Goal: Information Seeking & Learning: Learn about a topic

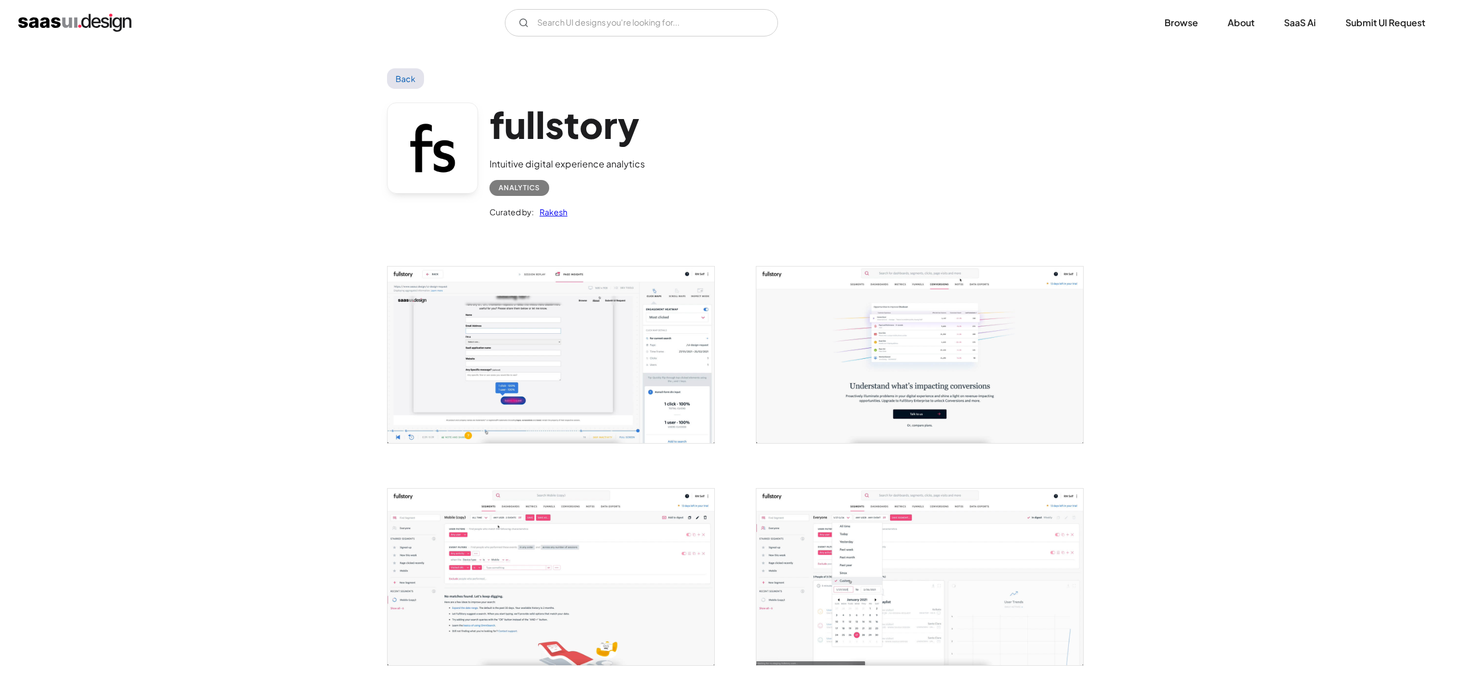
click at [414, 75] on link "Back" at bounding box center [405, 78] width 37 height 20
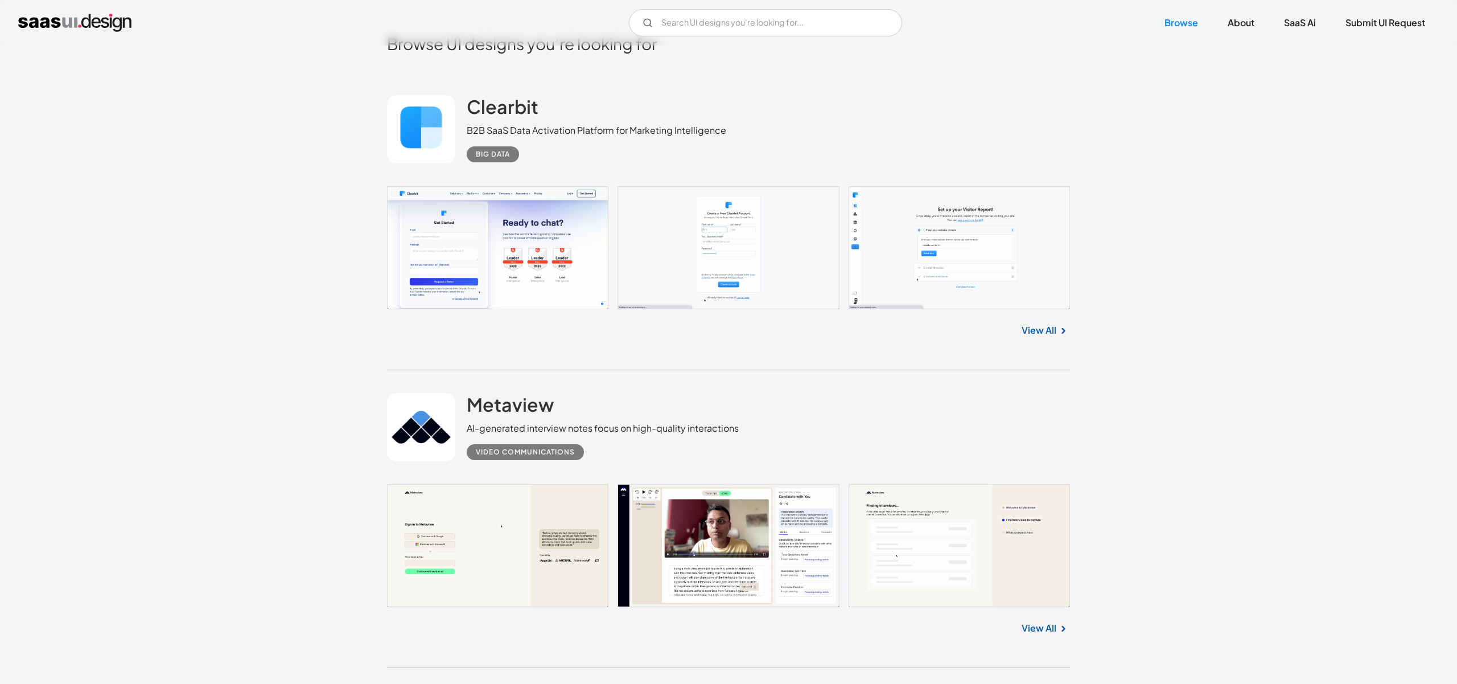
scroll to position [408, 0]
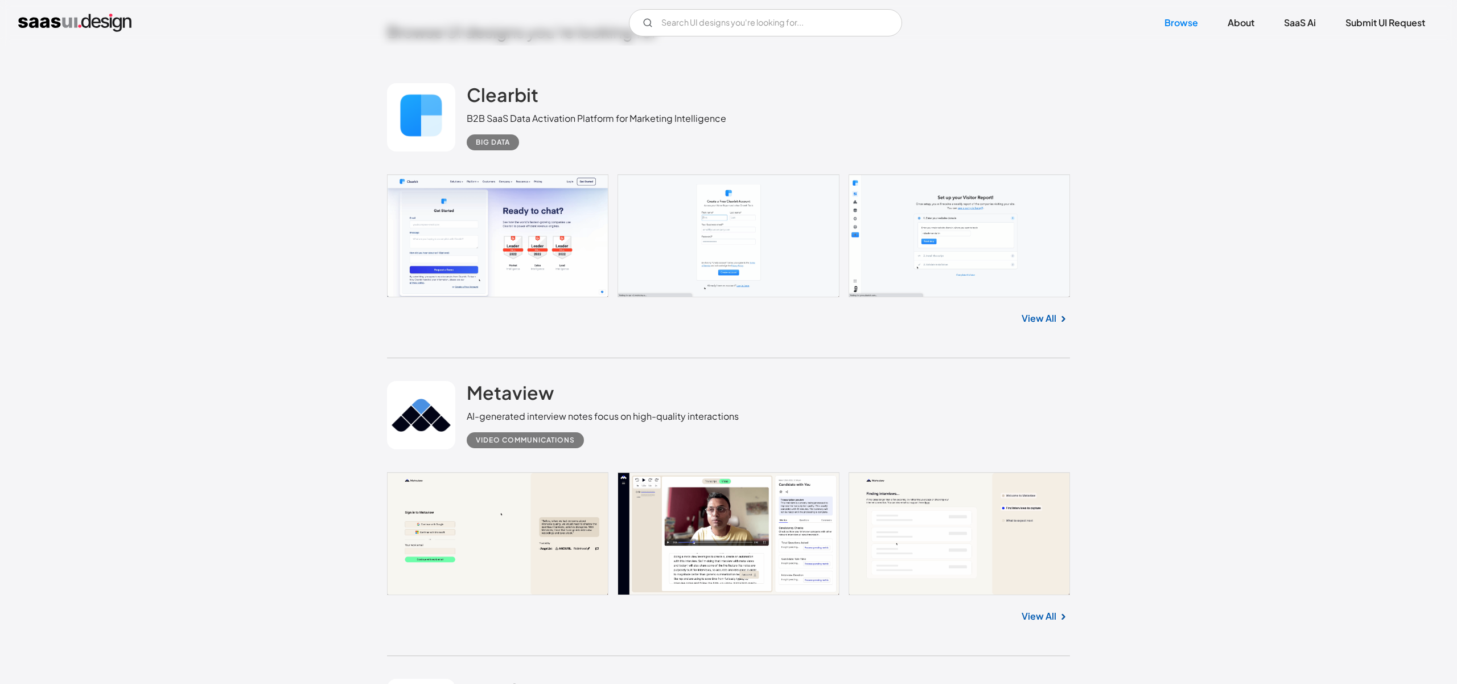
click at [1048, 320] on link "View All" at bounding box center [1039, 318] width 35 height 14
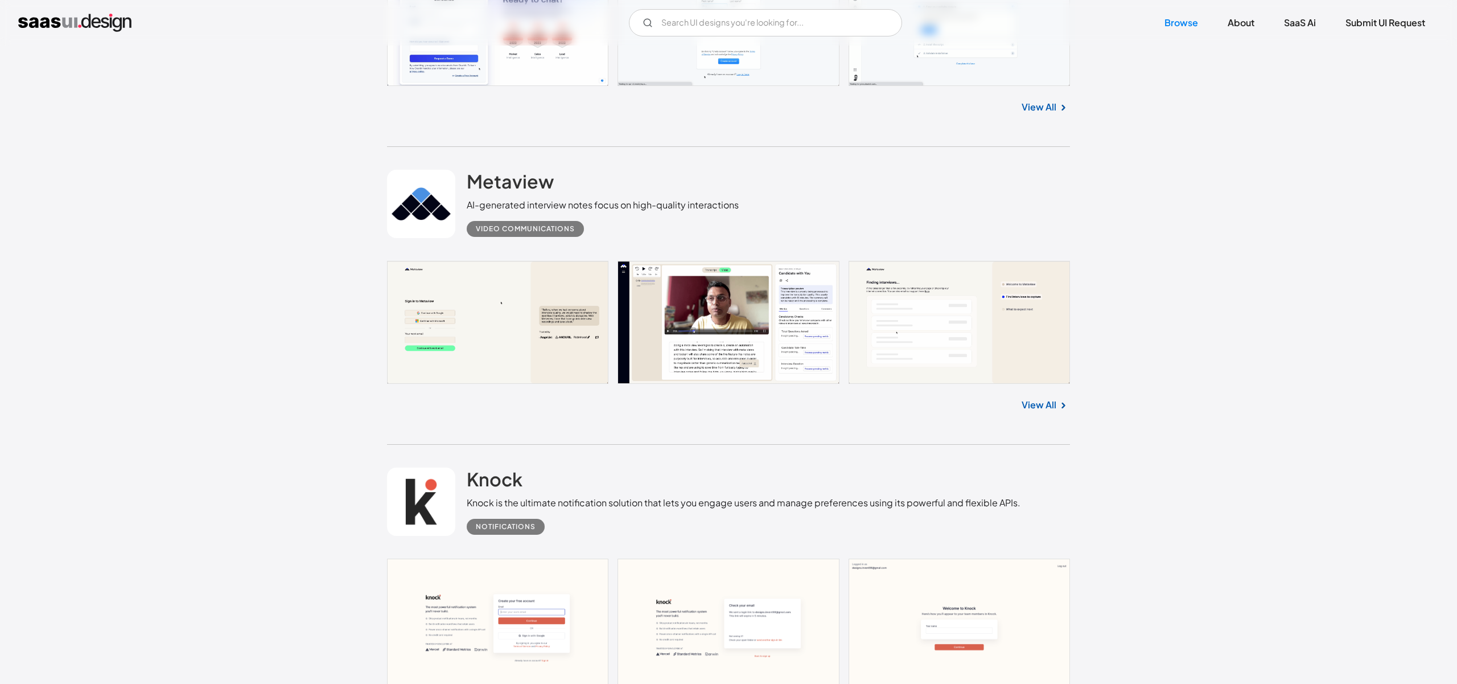
scroll to position [709, 0]
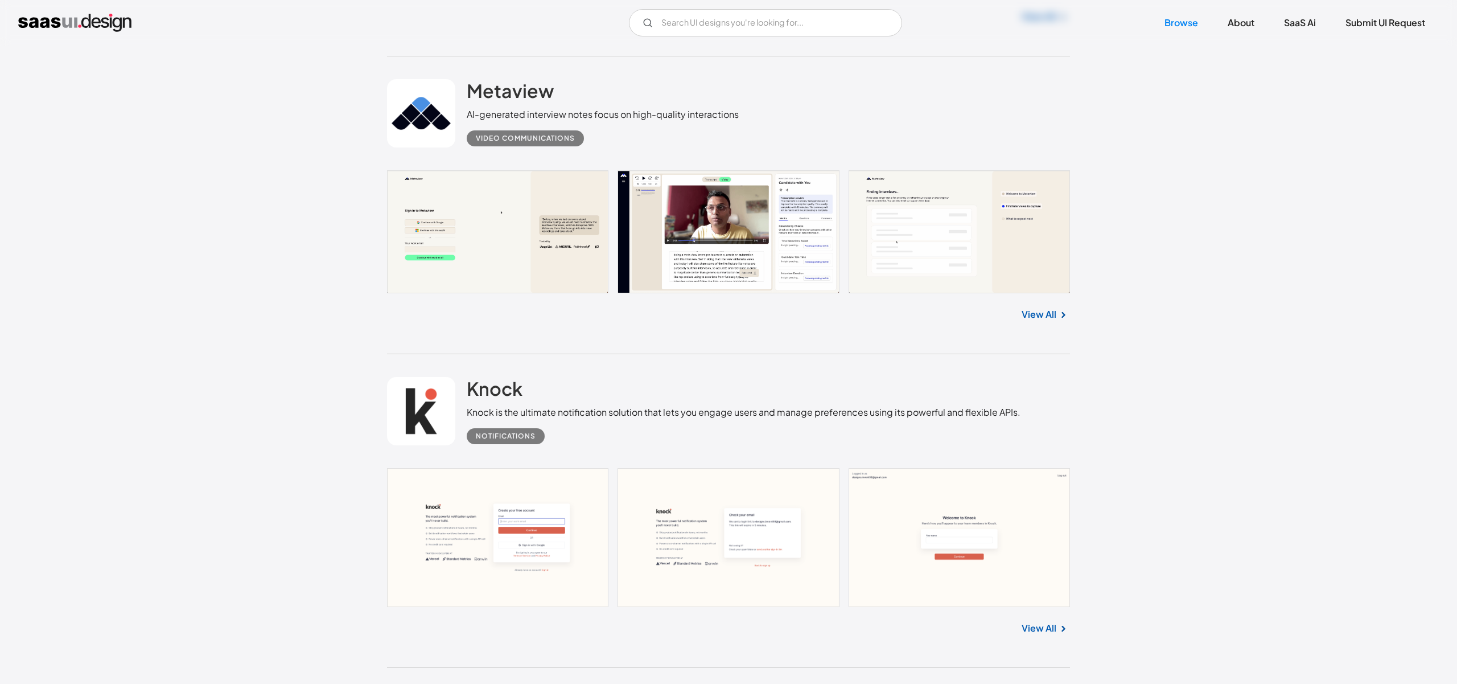
click at [1039, 315] on link "View All" at bounding box center [1039, 314] width 35 height 14
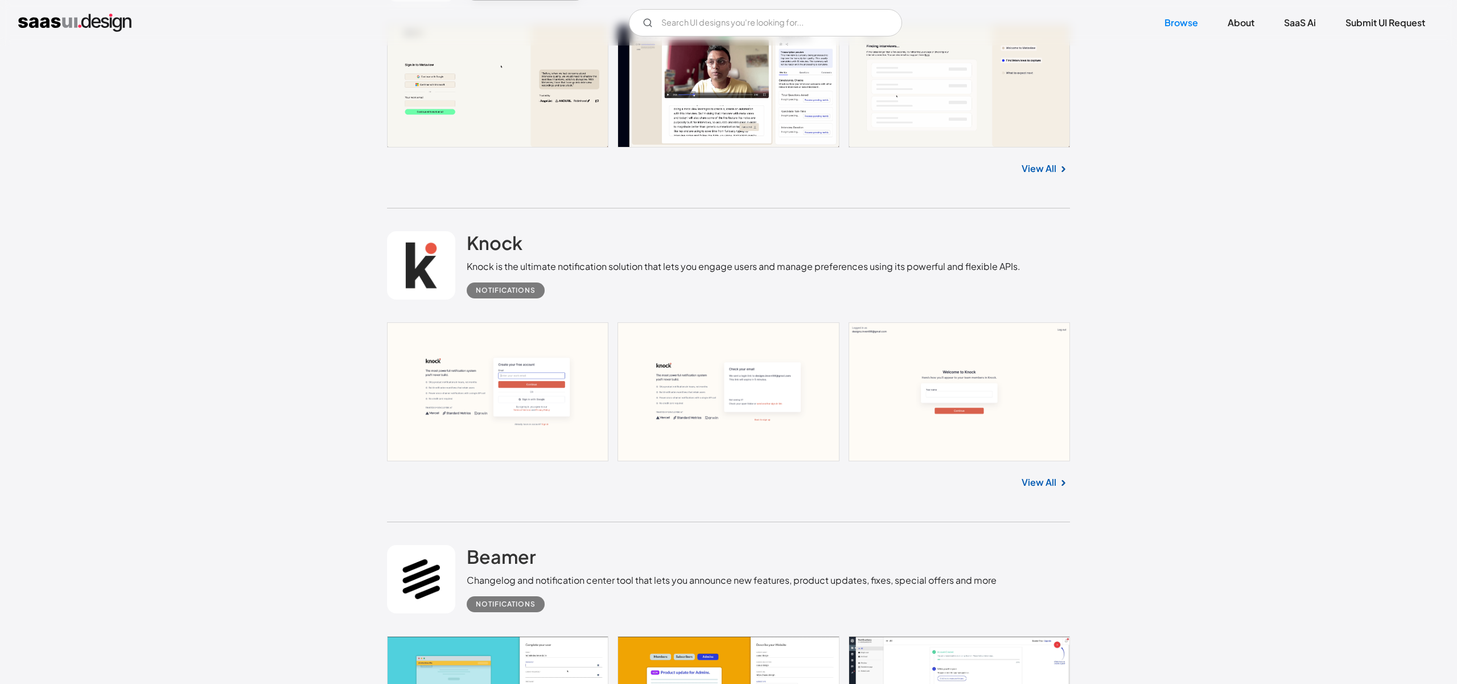
scroll to position [891, 0]
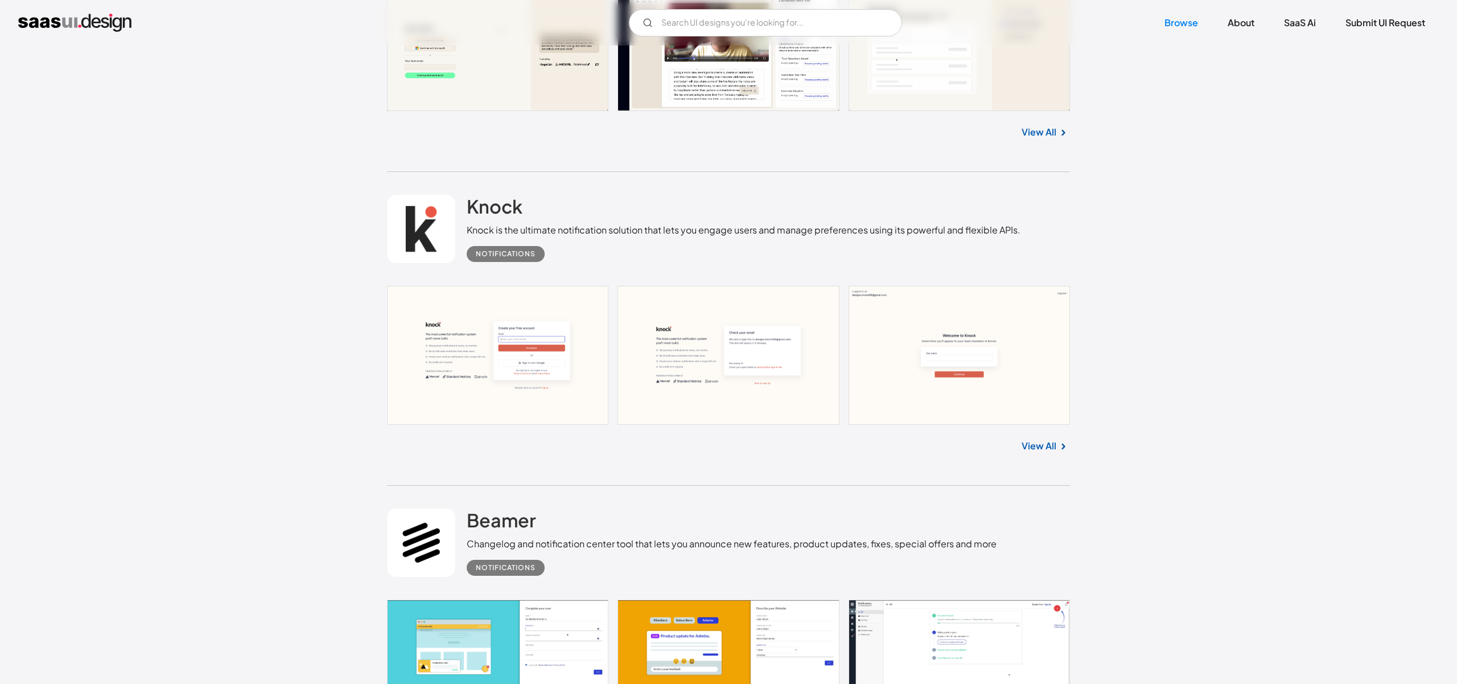
click at [1045, 448] on link "View All" at bounding box center [1039, 446] width 35 height 14
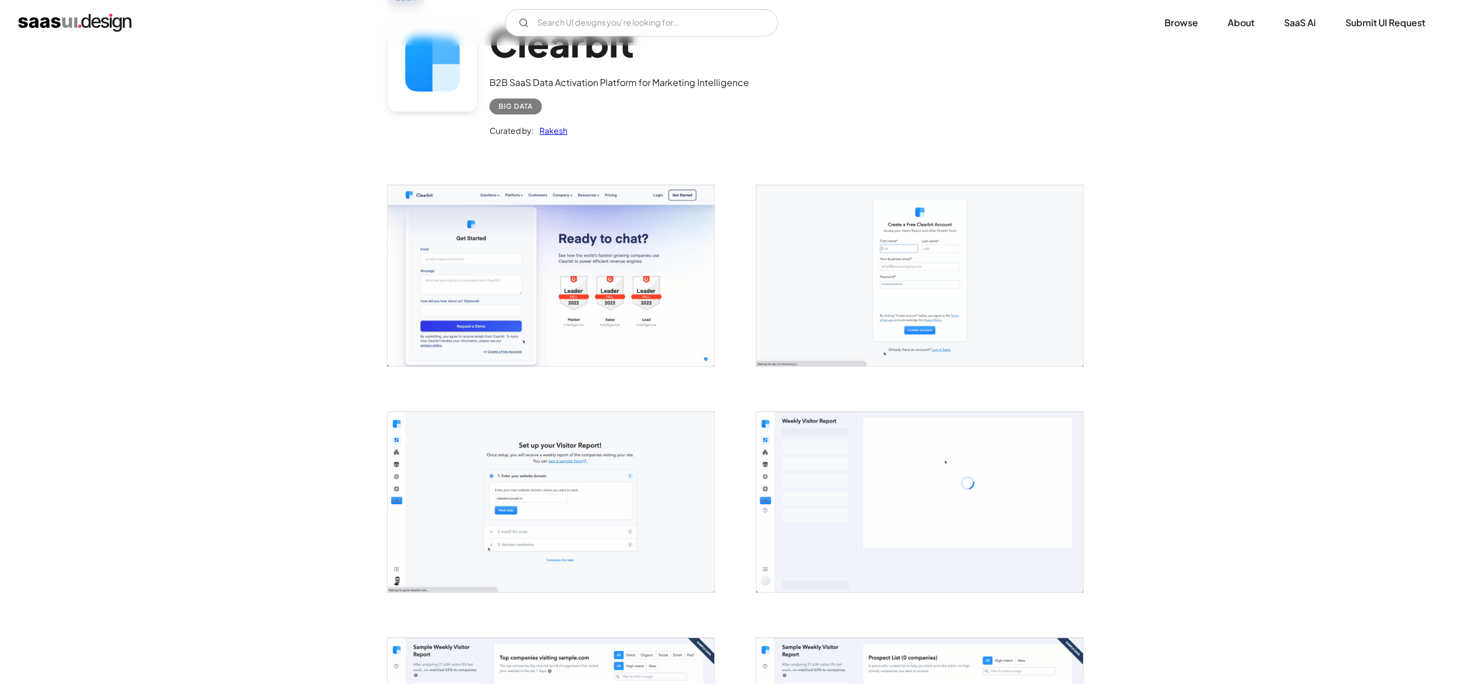
scroll to position [75, 0]
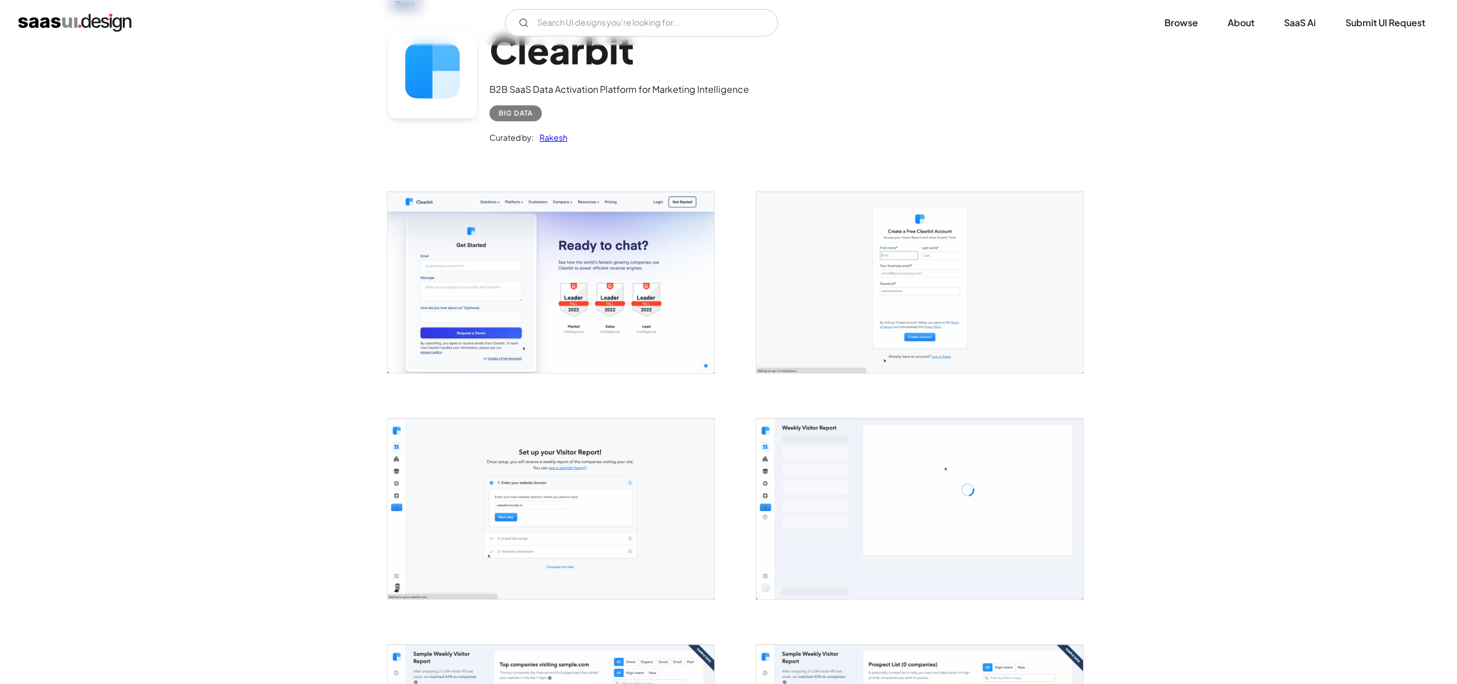
click at [647, 277] on img "open lightbox" at bounding box center [551, 282] width 327 height 180
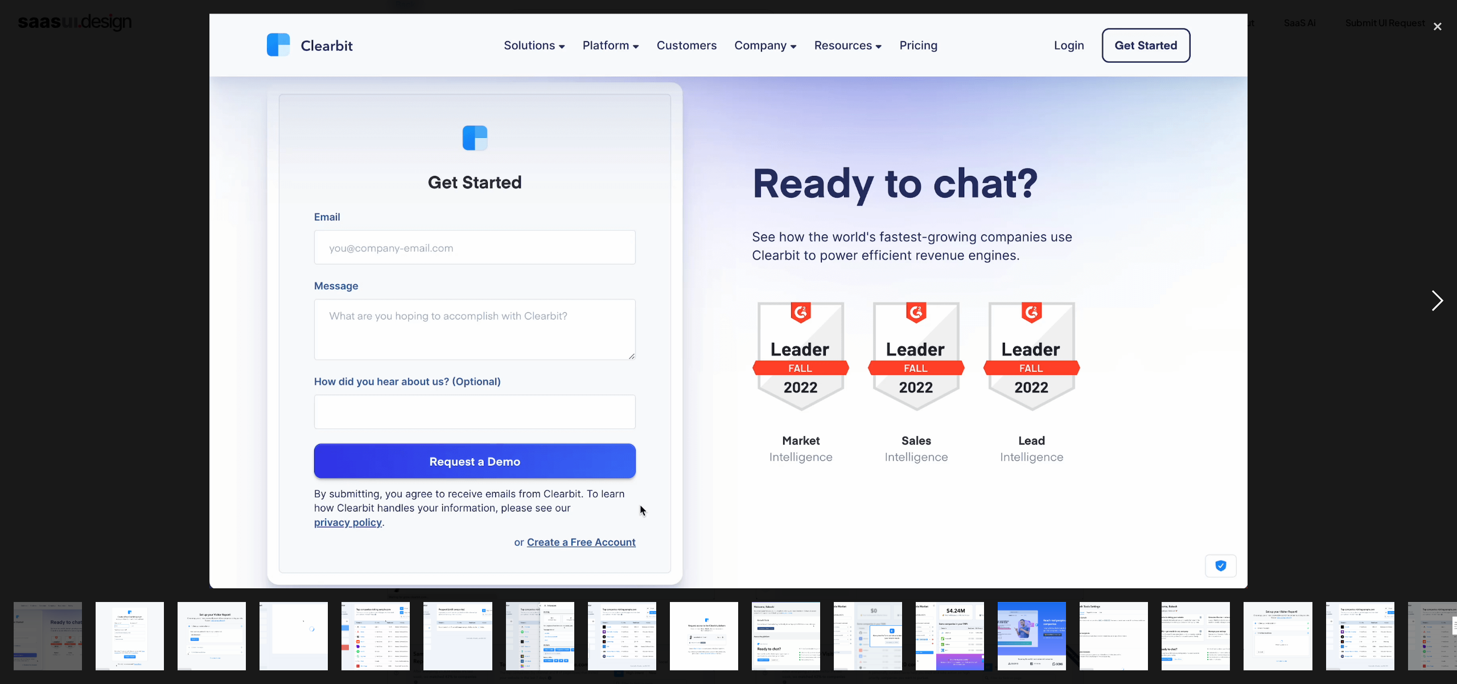
click at [1438, 306] on div "next image" at bounding box center [1437, 301] width 39 height 574
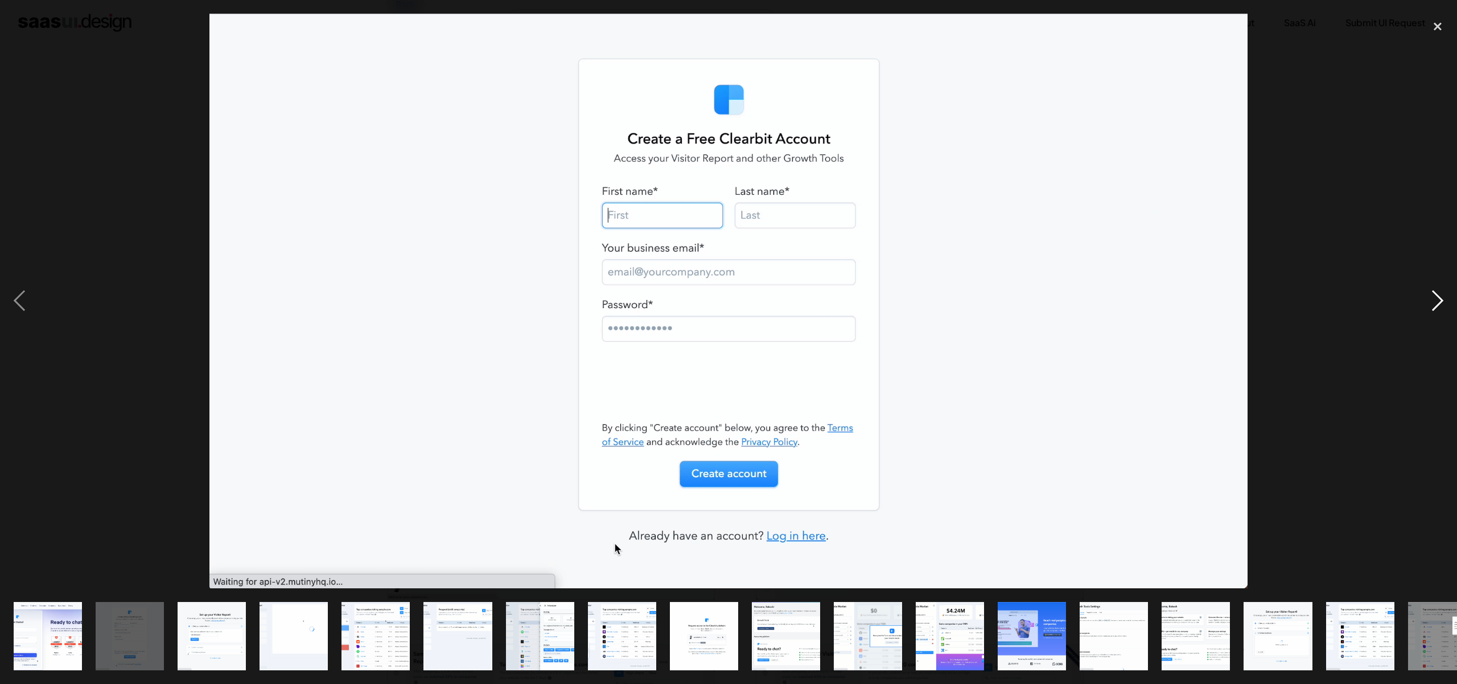
click at [1438, 306] on div "next image" at bounding box center [1437, 301] width 39 height 574
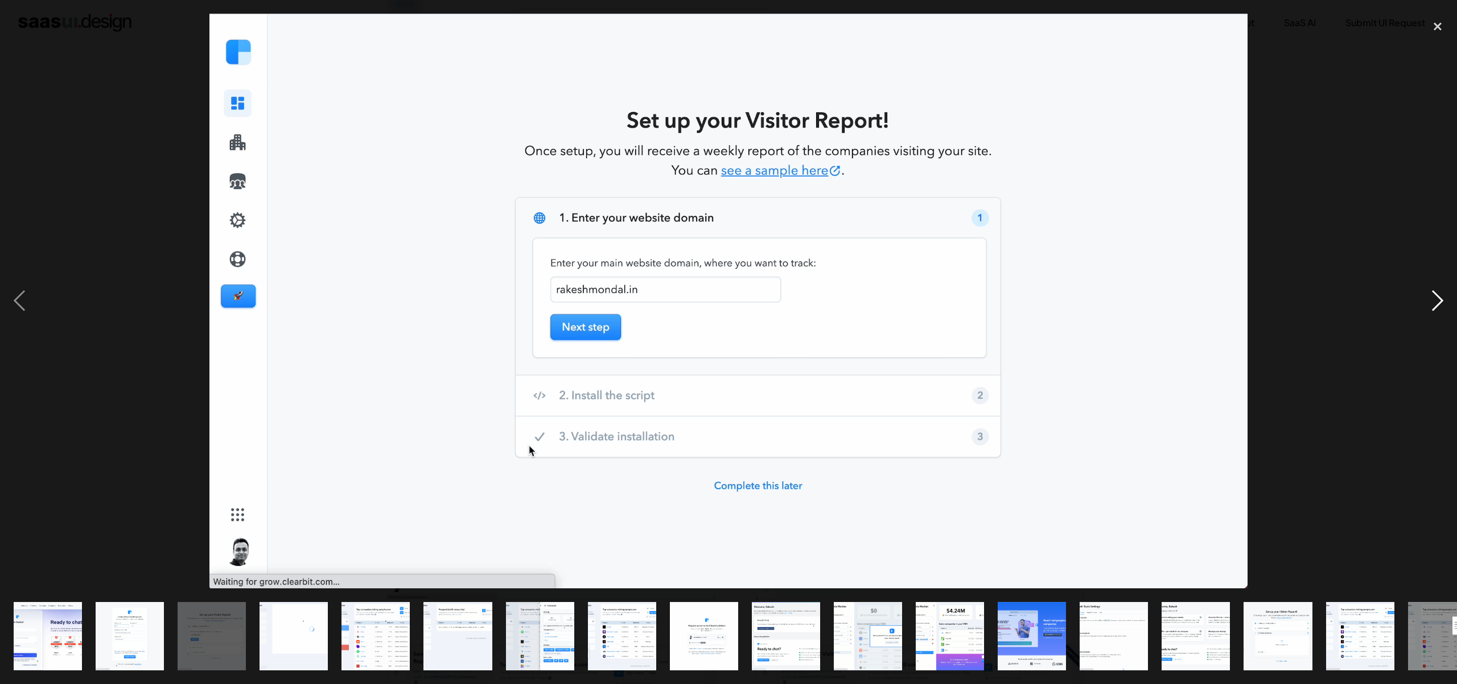
click at [1438, 306] on div "next image" at bounding box center [1437, 301] width 39 height 574
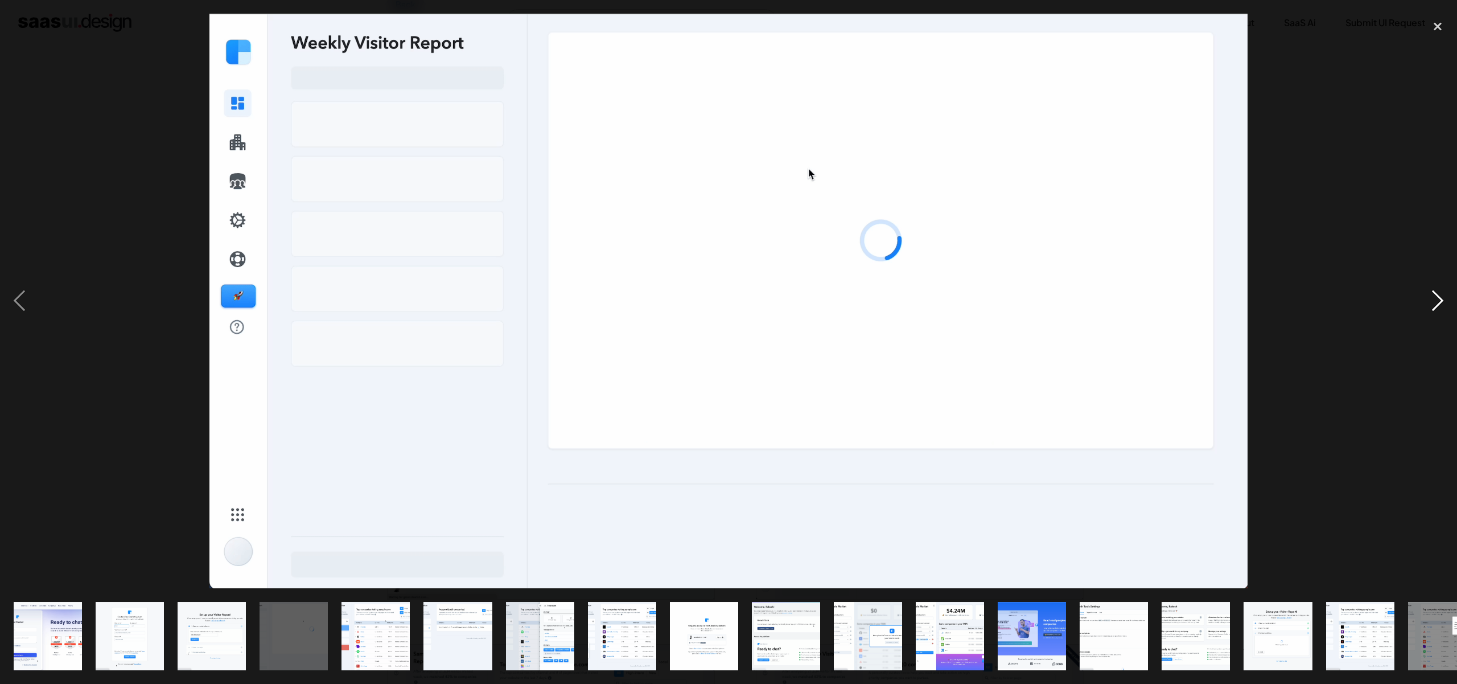
click at [1438, 306] on div "next image" at bounding box center [1437, 301] width 39 height 574
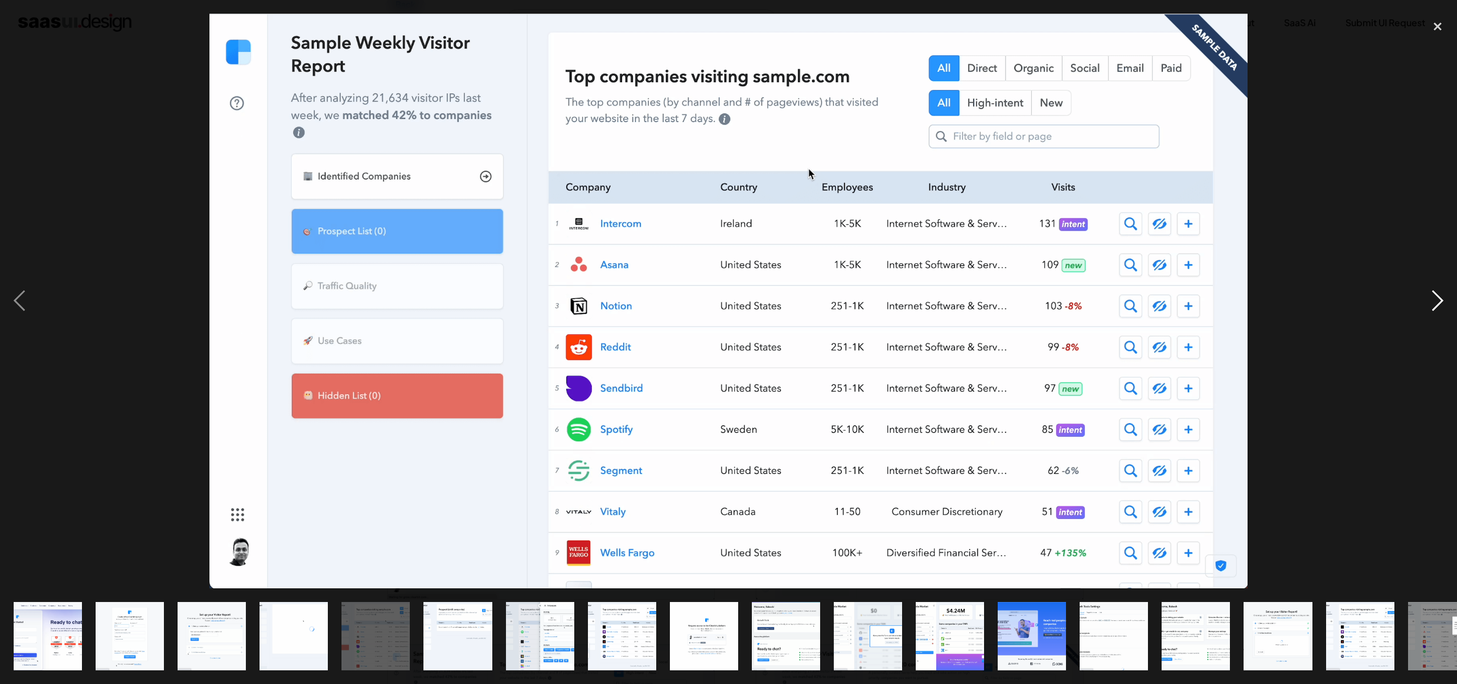
click at [1438, 306] on div "next image" at bounding box center [1437, 301] width 39 height 574
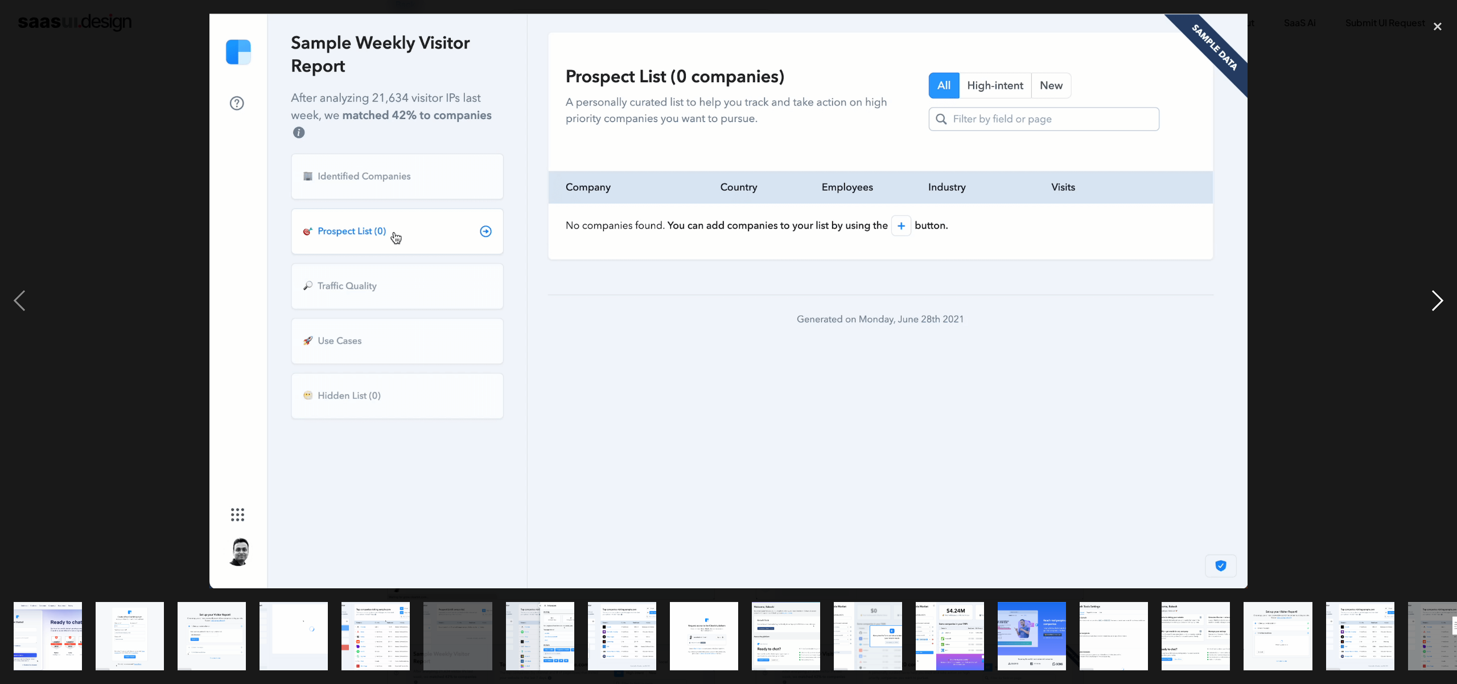
click at [1438, 306] on div "next image" at bounding box center [1437, 301] width 39 height 574
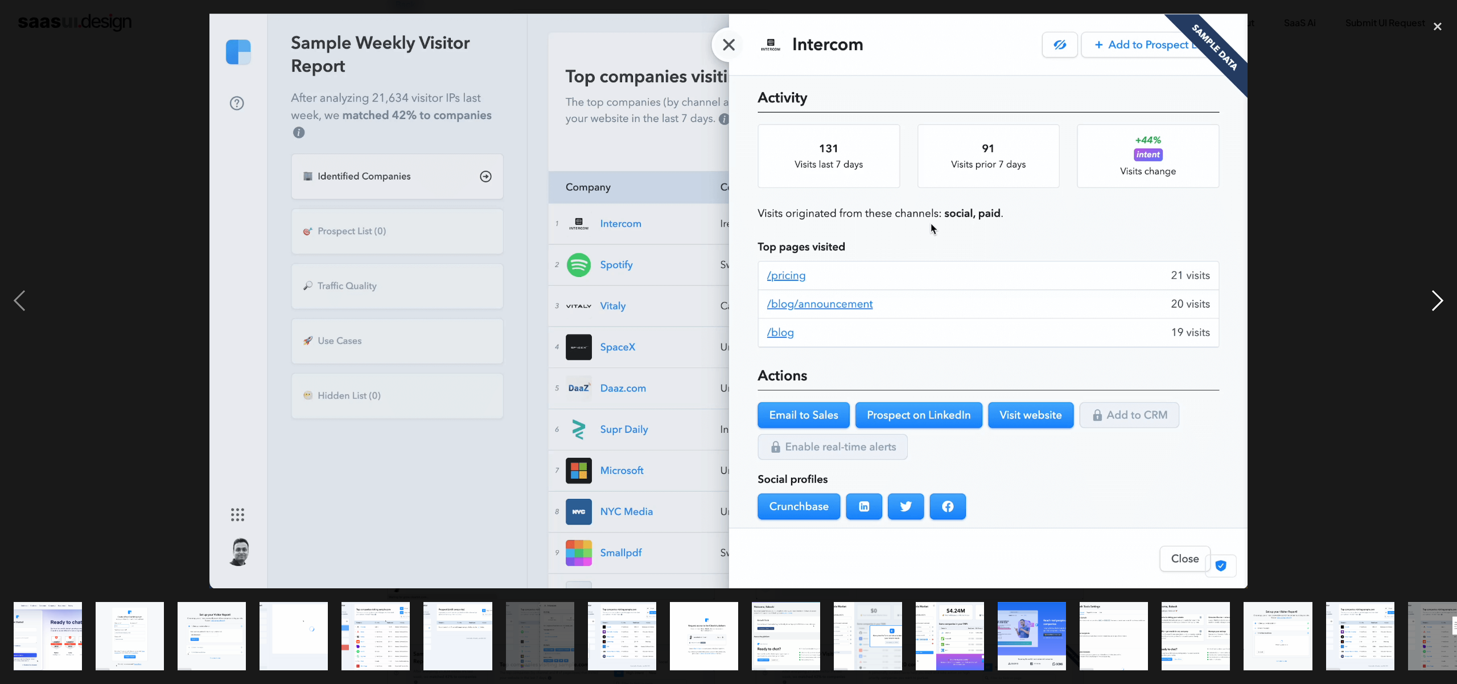
click at [1438, 306] on div "next image" at bounding box center [1437, 301] width 39 height 574
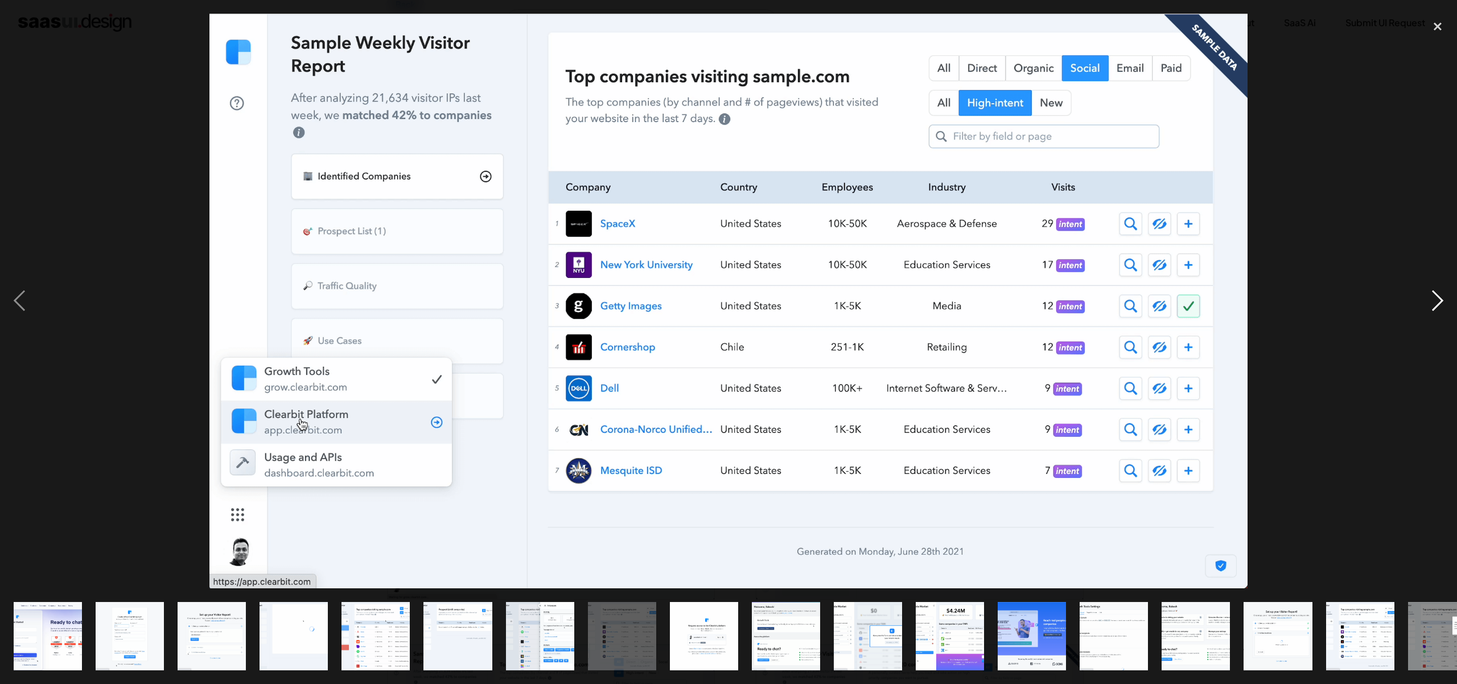
click at [1438, 306] on div "next image" at bounding box center [1437, 301] width 39 height 574
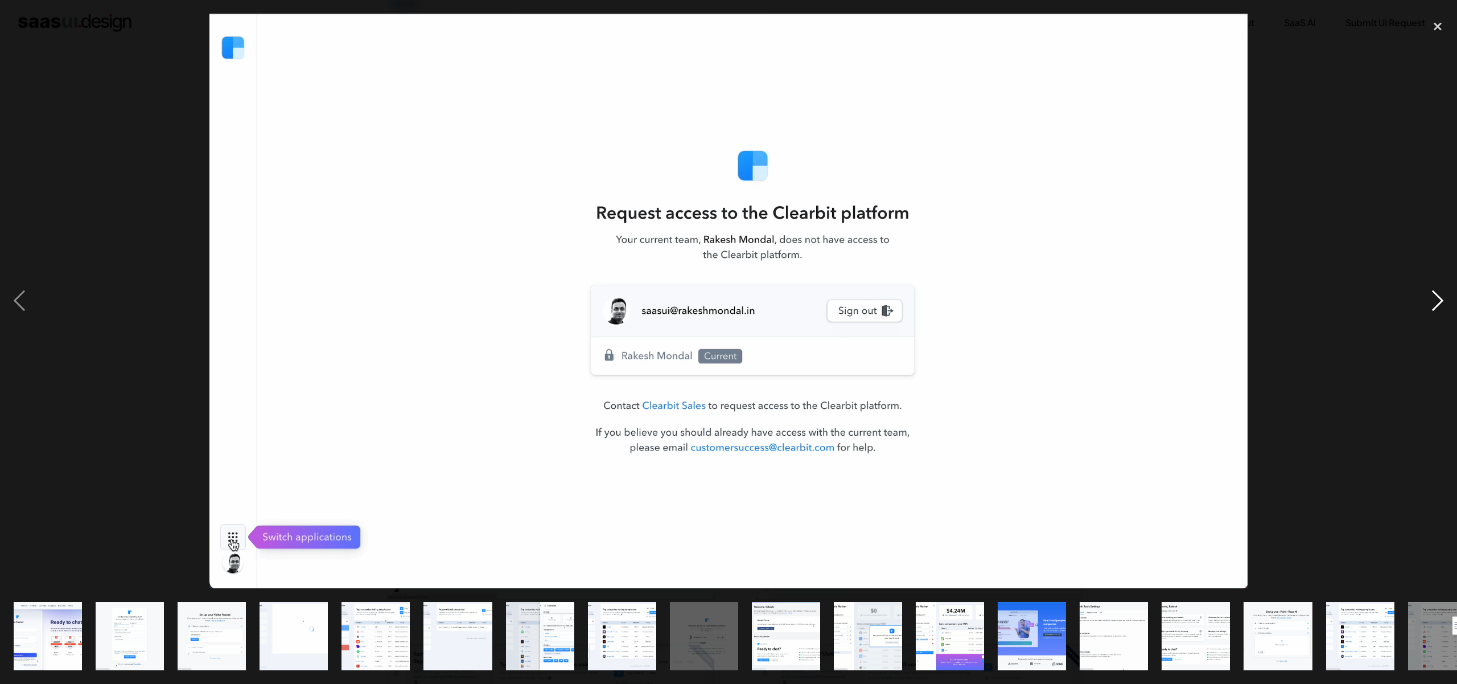
click at [1438, 306] on div "next image" at bounding box center [1437, 301] width 39 height 574
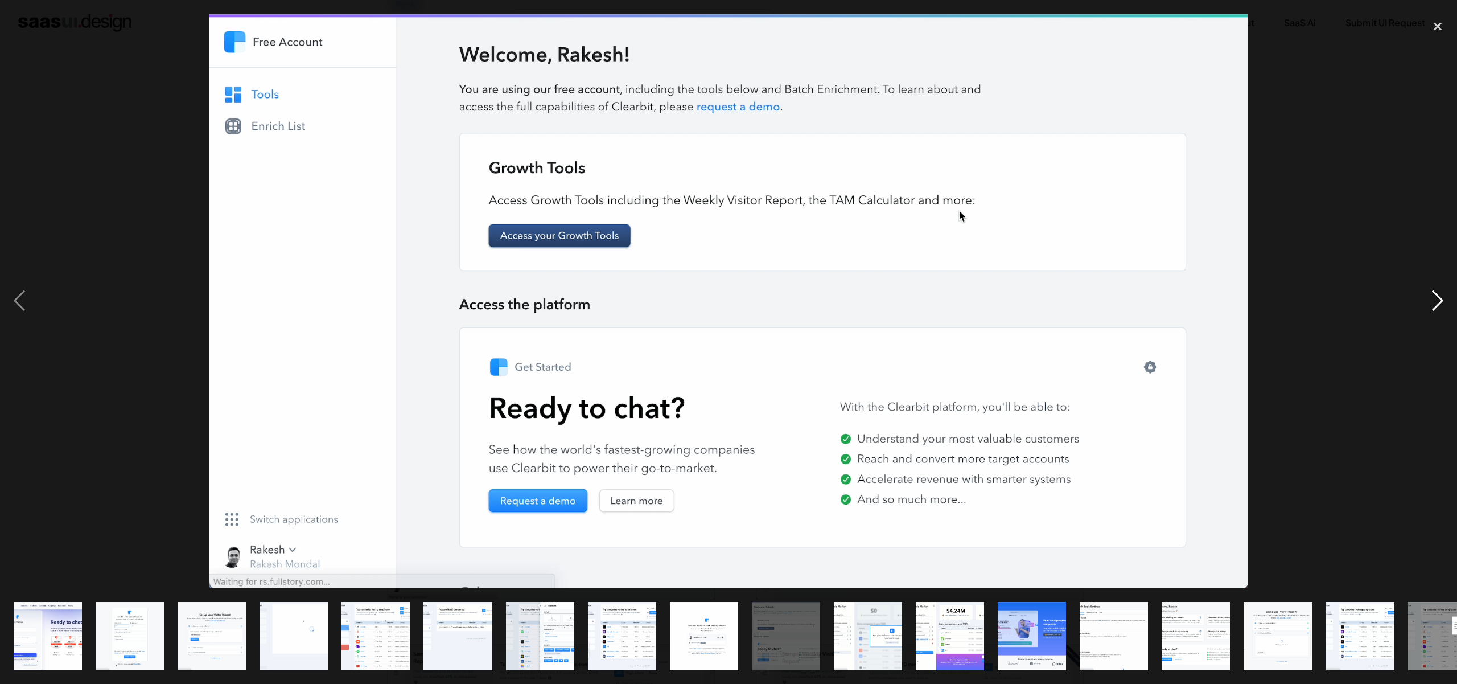
click at [1433, 295] on div "next image" at bounding box center [1437, 301] width 39 height 574
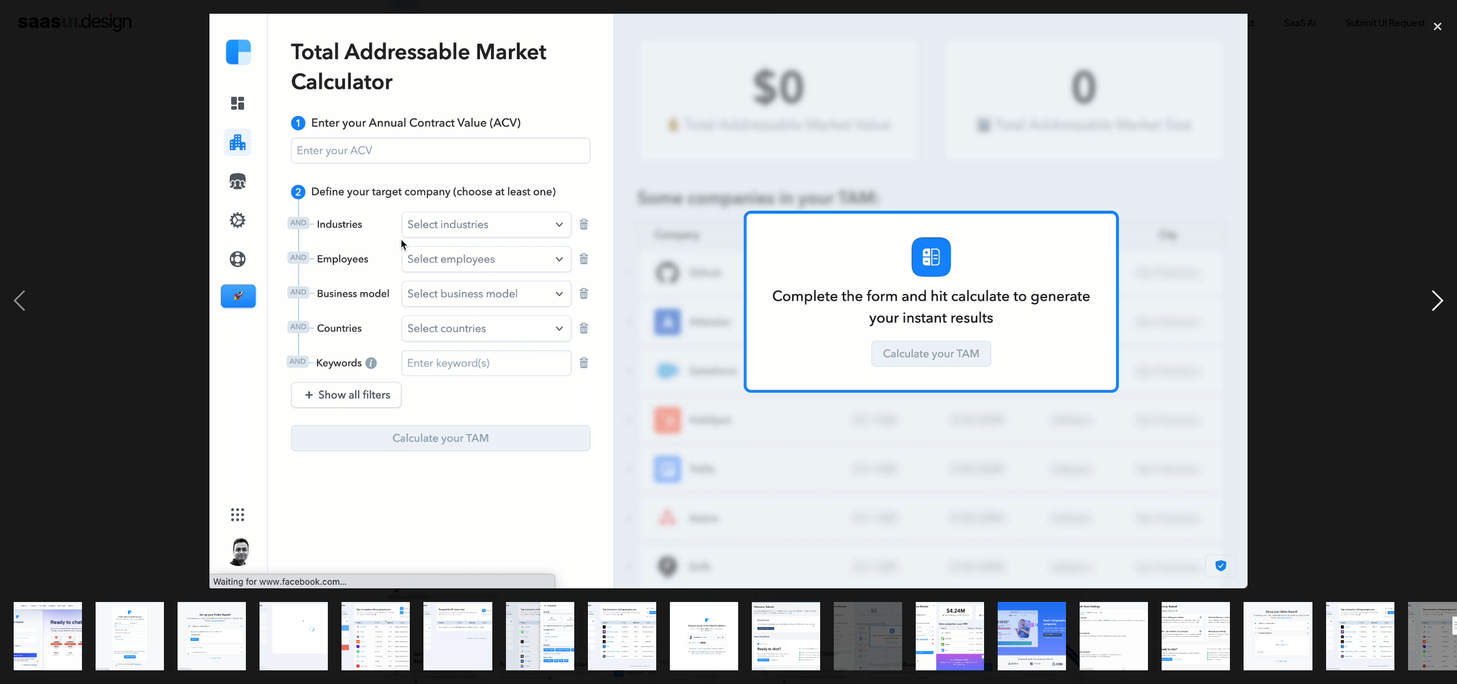
click at [1433, 295] on div "next image" at bounding box center [1437, 301] width 39 height 574
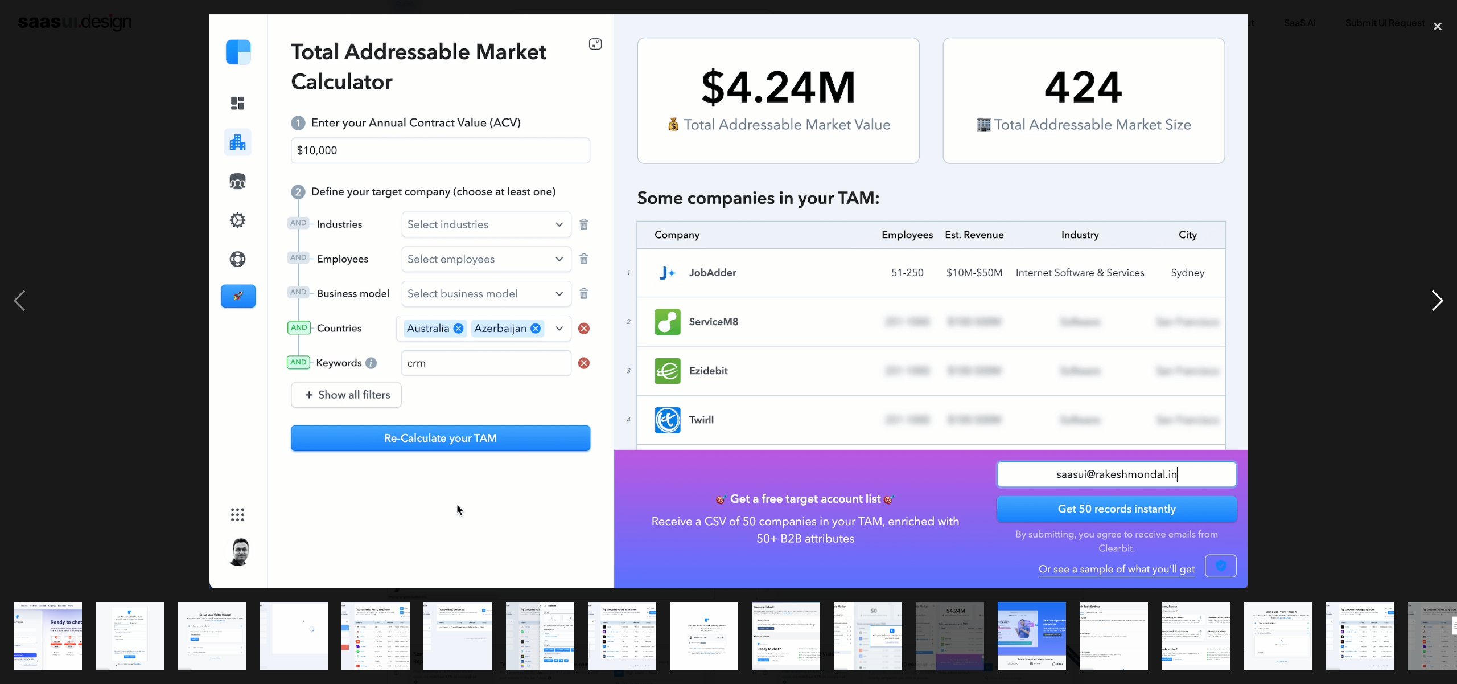
click at [1433, 295] on div "next image" at bounding box center [1437, 301] width 39 height 574
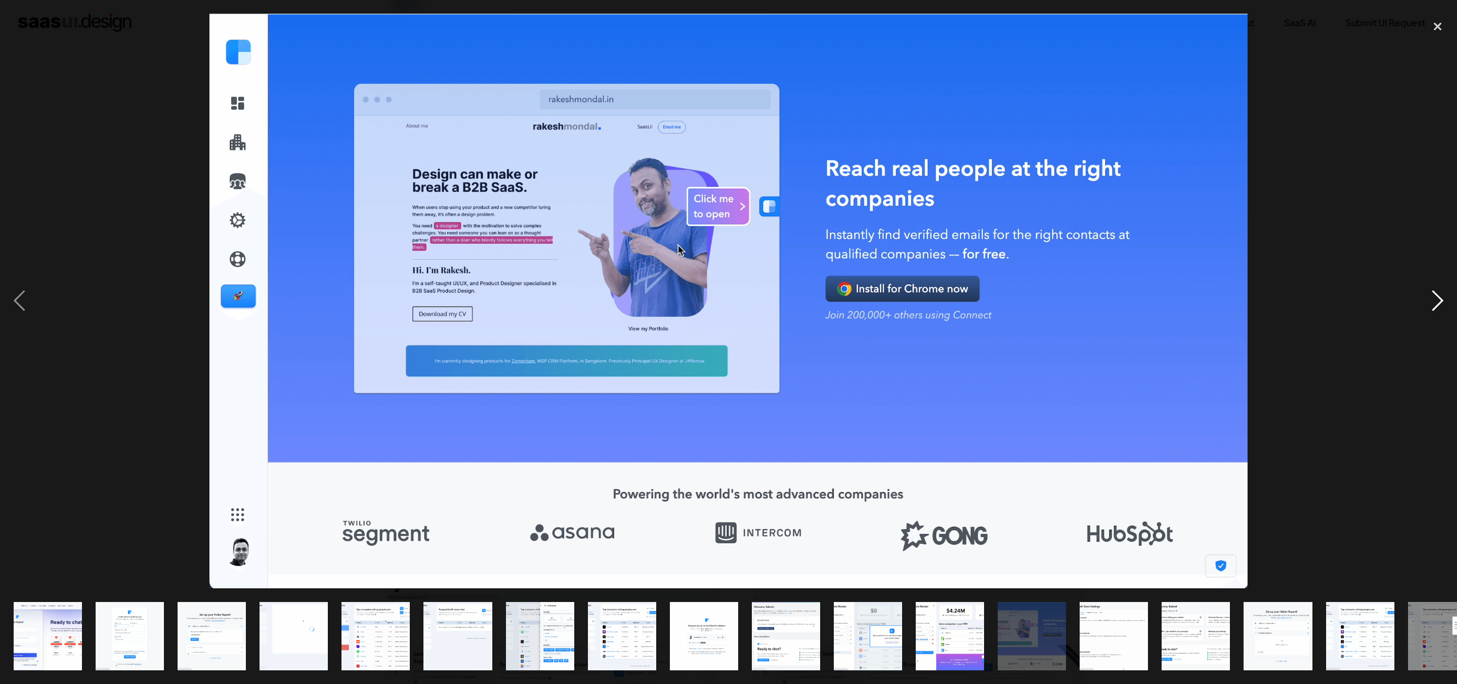
click at [1433, 295] on div "next image" at bounding box center [1437, 301] width 39 height 574
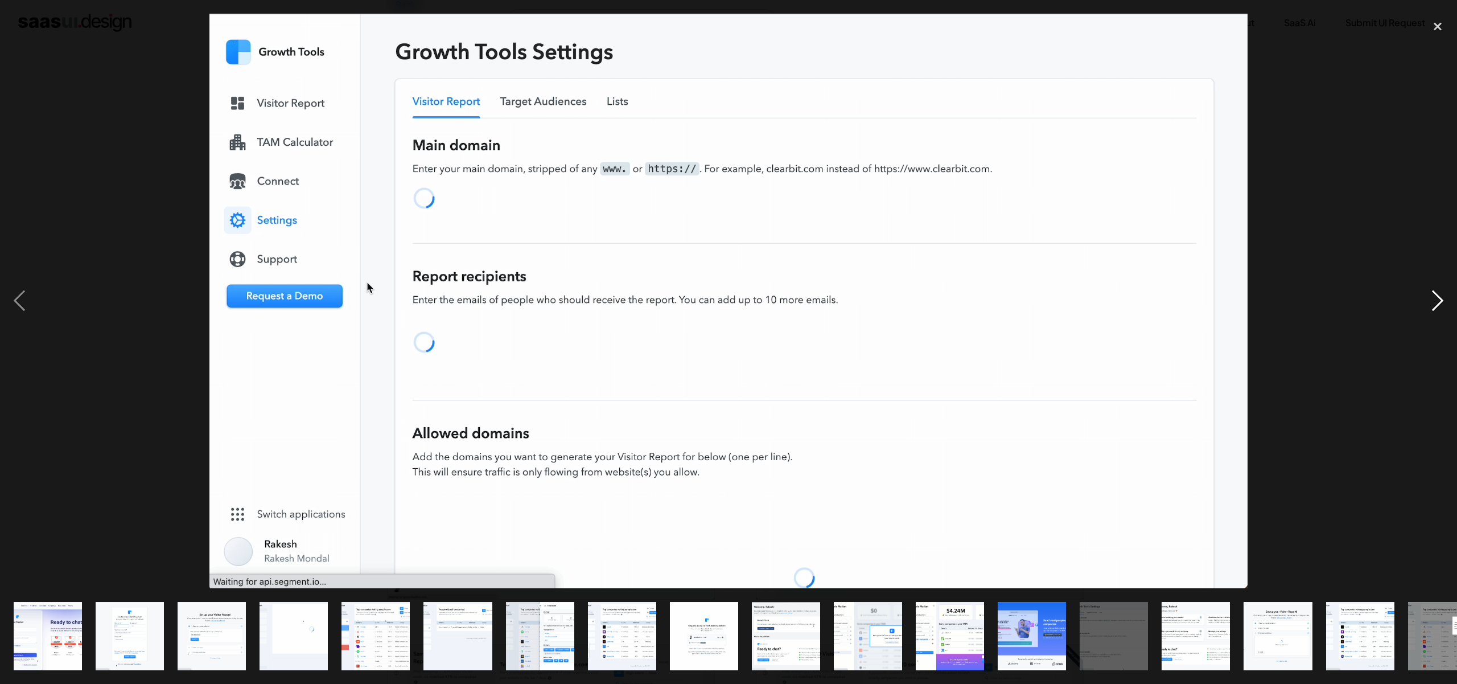
click at [1433, 295] on div "next image" at bounding box center [1437, 301] width 39 height 574
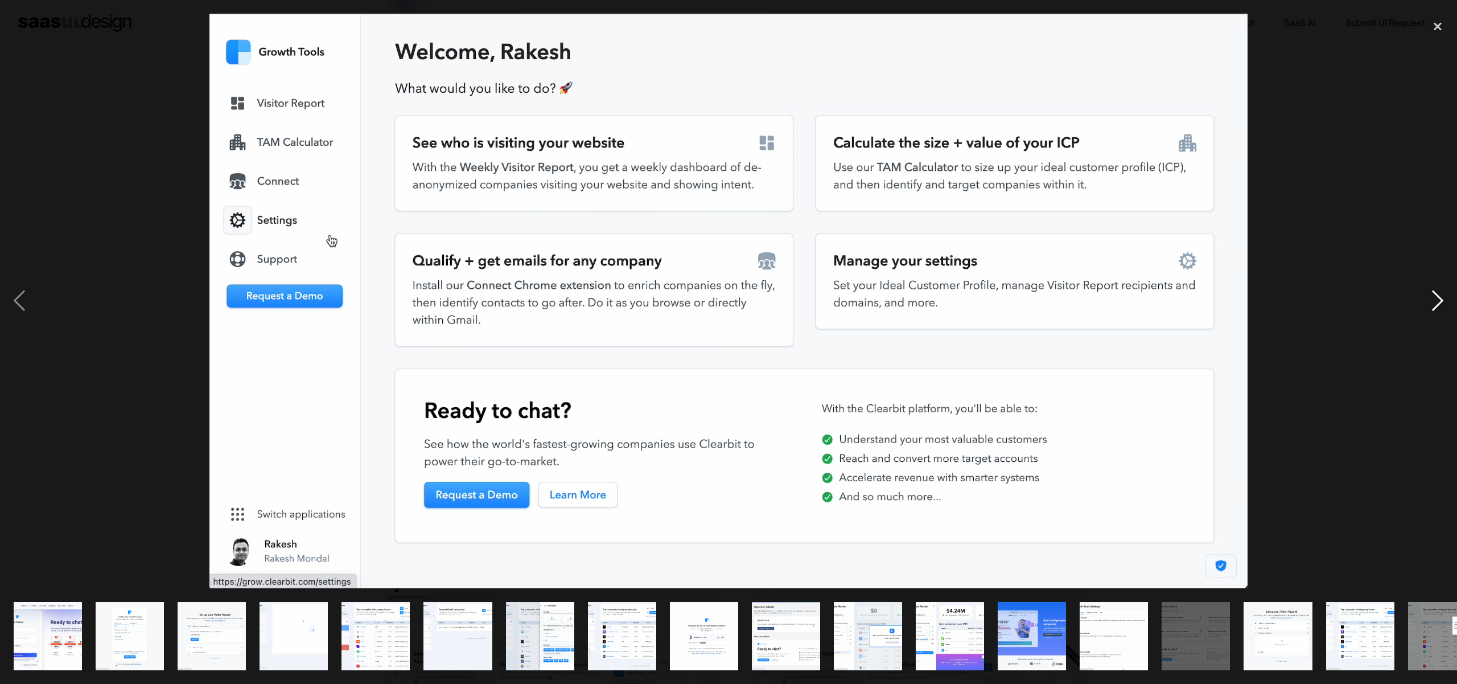
click at [1433, 295] on div "next image" at bounding box center [1437, 301] width 39 height 574
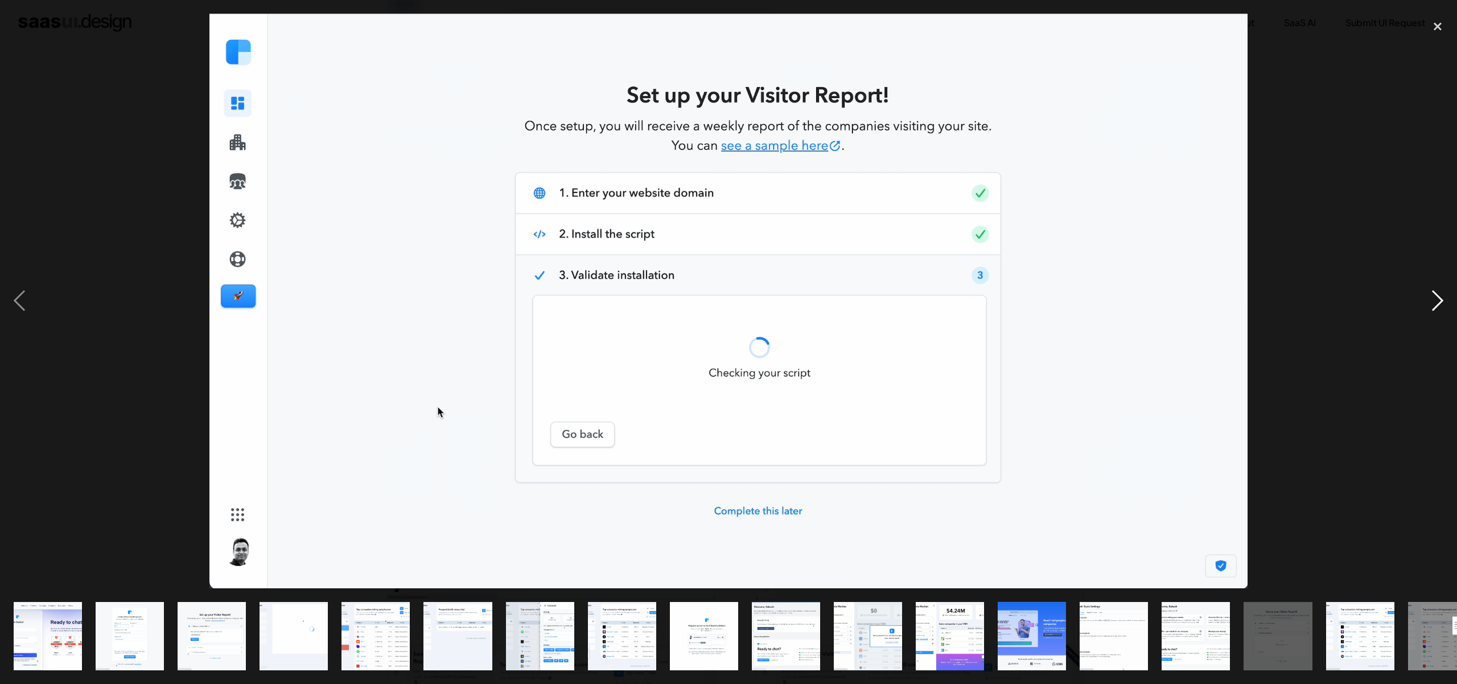
click at [1433, 295] on div "next image" at bounding box center [1437, 301] width 39 height 574
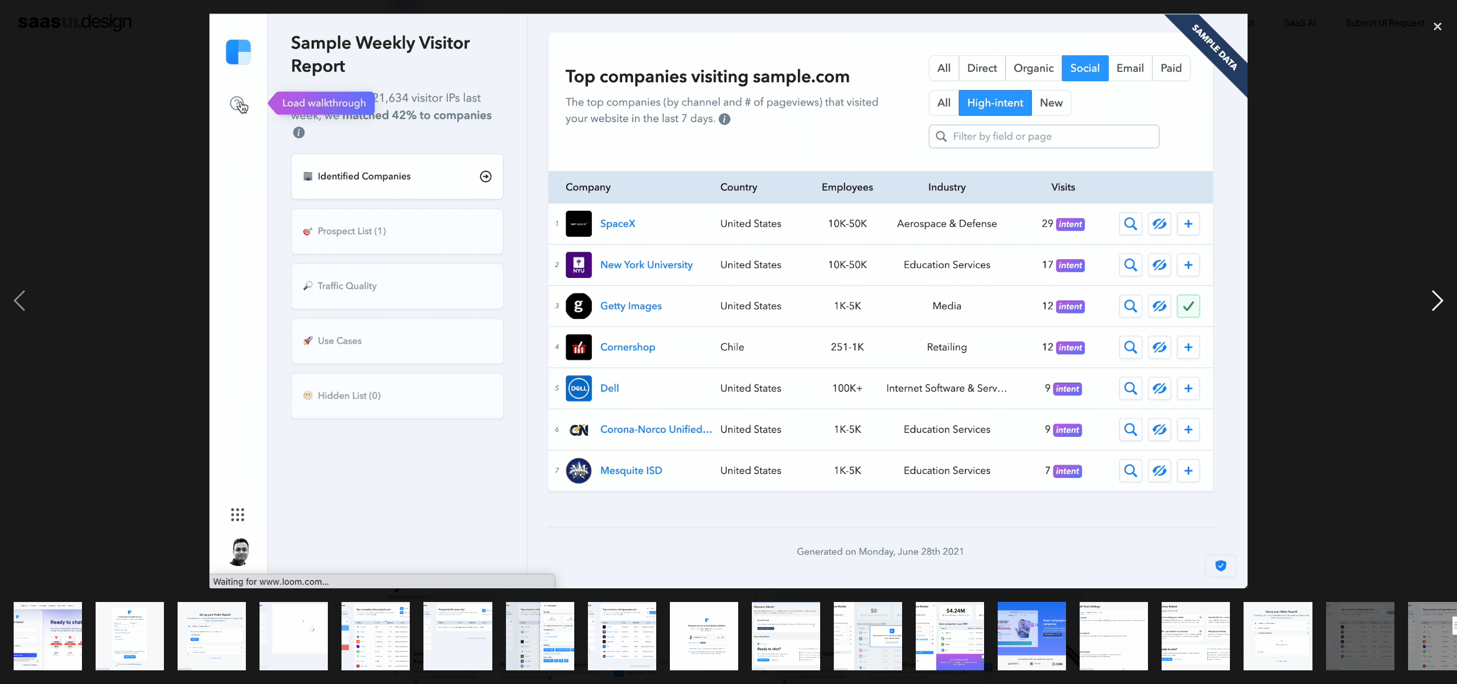
click at [1437, 297] on div "next image" at bounding box center [1437, 301] width 39 height 574
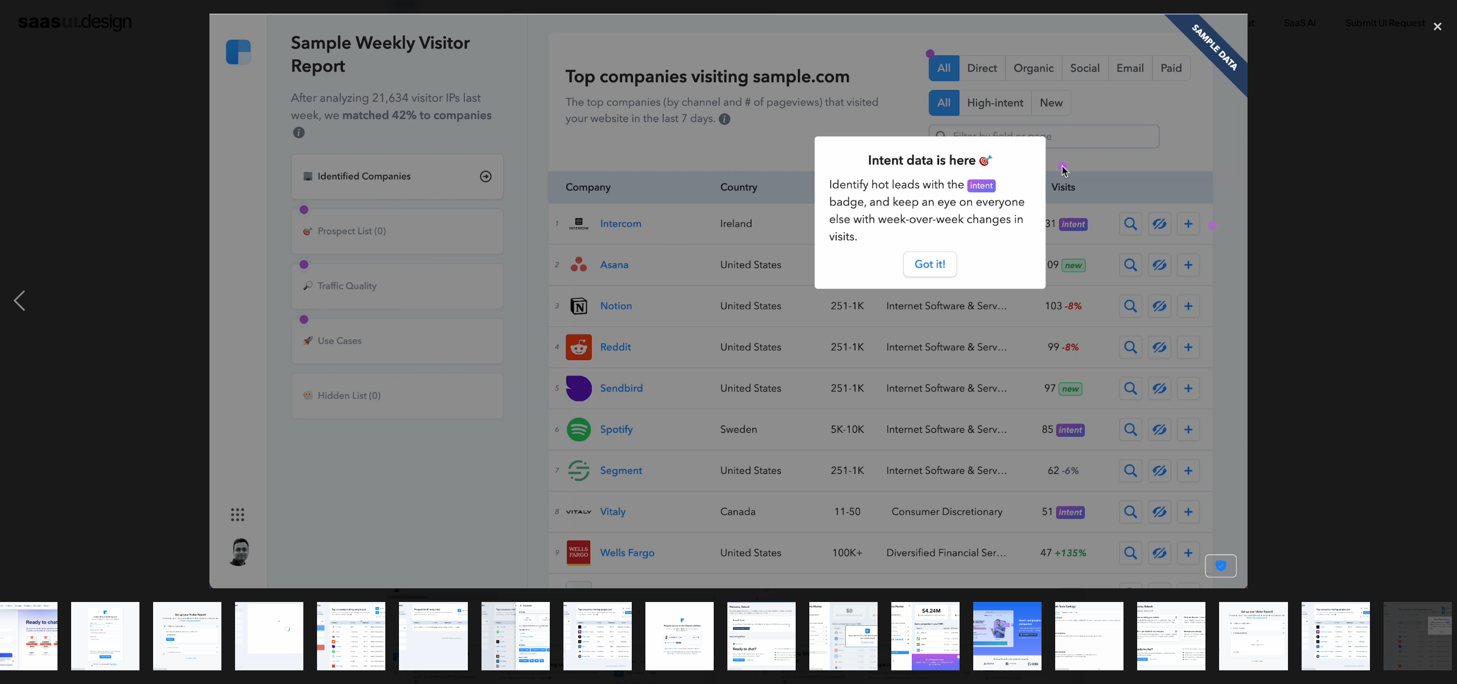
scroll to position [0, 33]
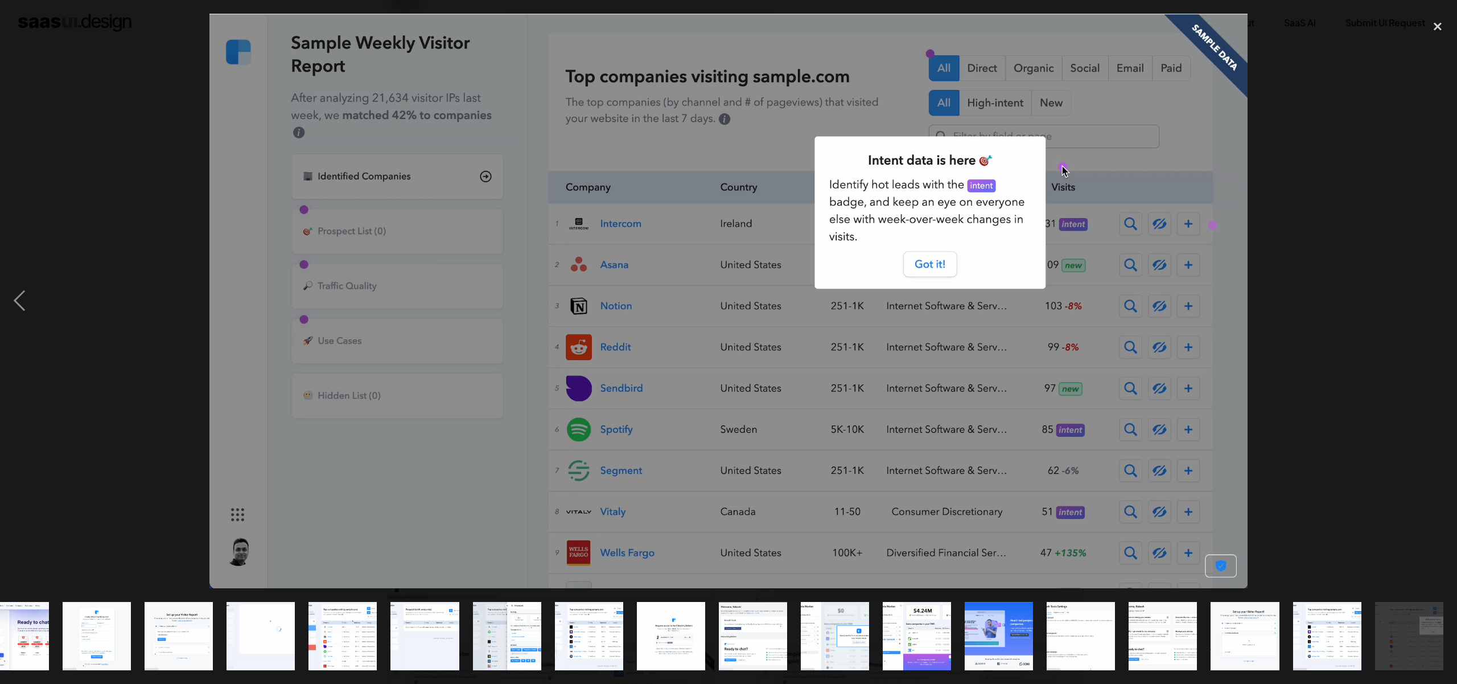
click at [1437, 297] on div "next image" at bounding box center [1437, 301] width 39 height 574
click at [1439, 26] on div "close lightbox" at bounding box center [1437, 26] width 39 height 25
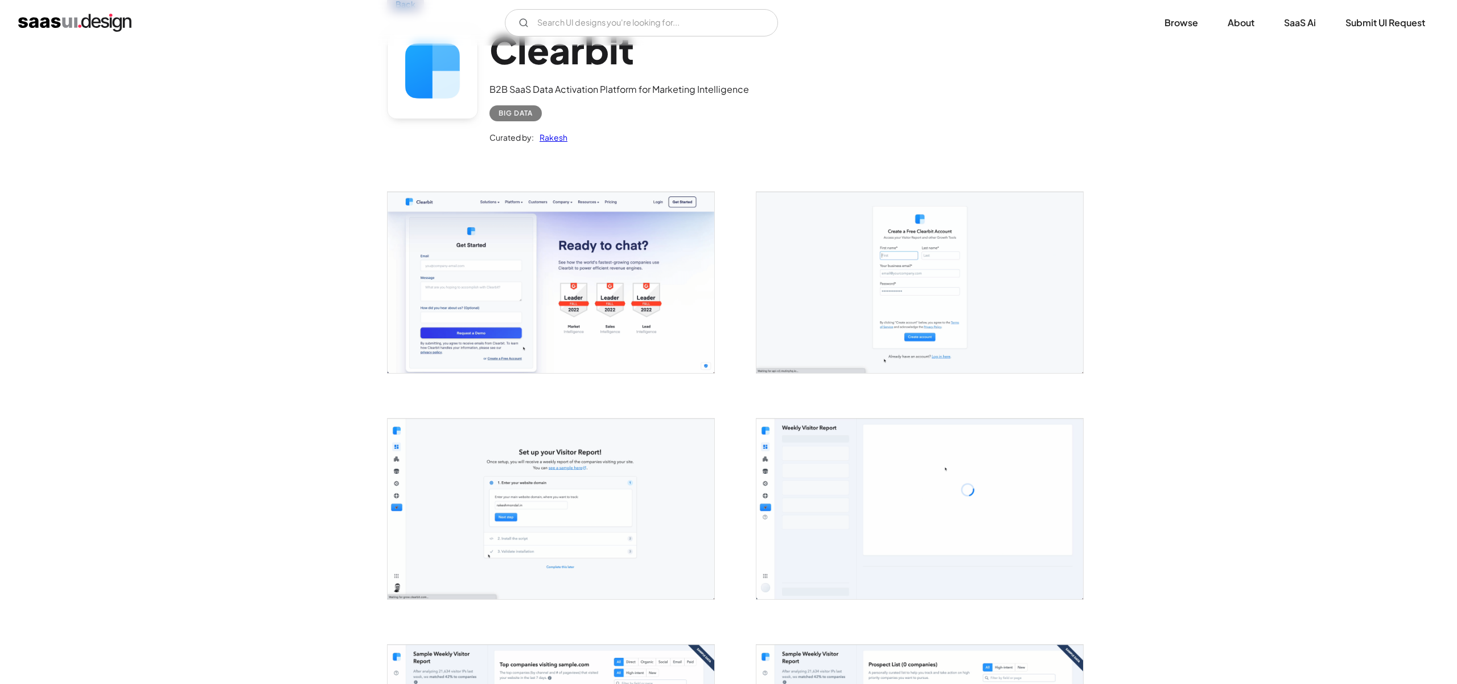
scroll to position [0, 0]
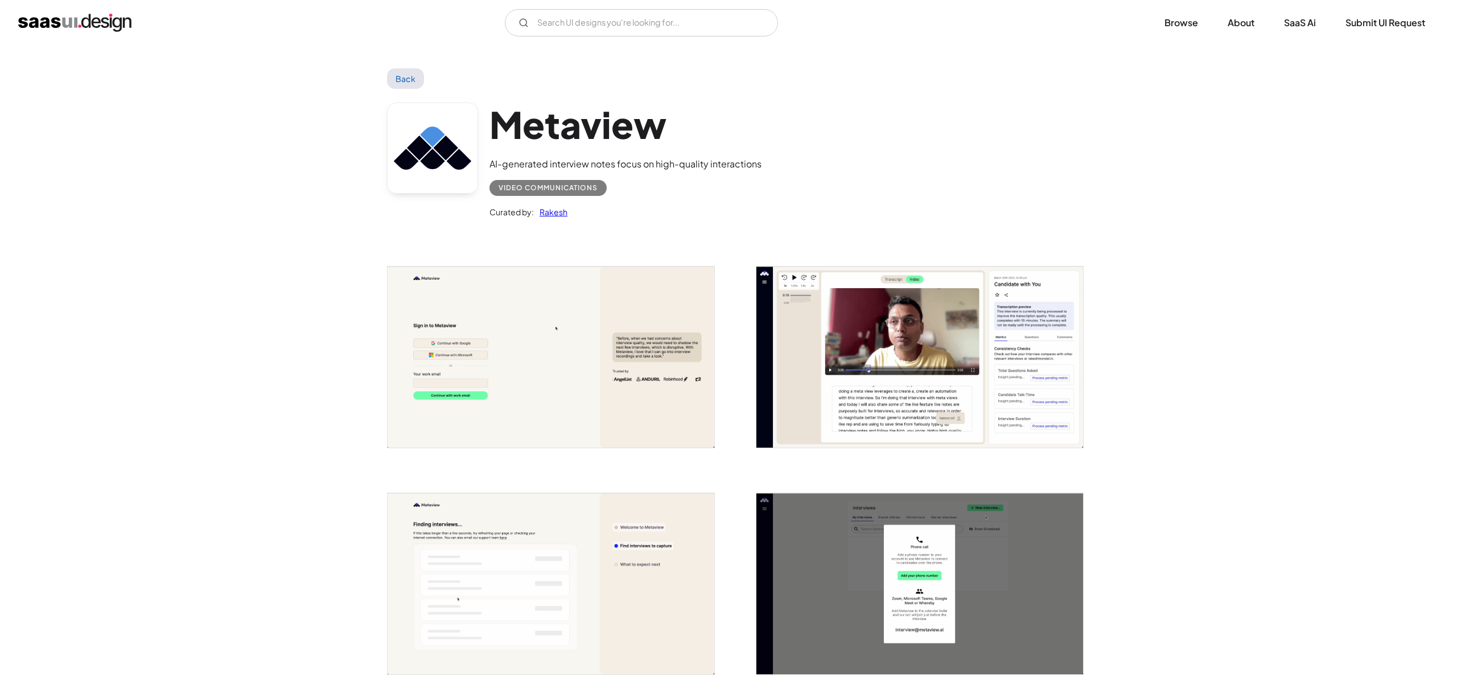
click at [660, 335] on img "open lightbox" at bounding box center [551, 356] width 327 height 181
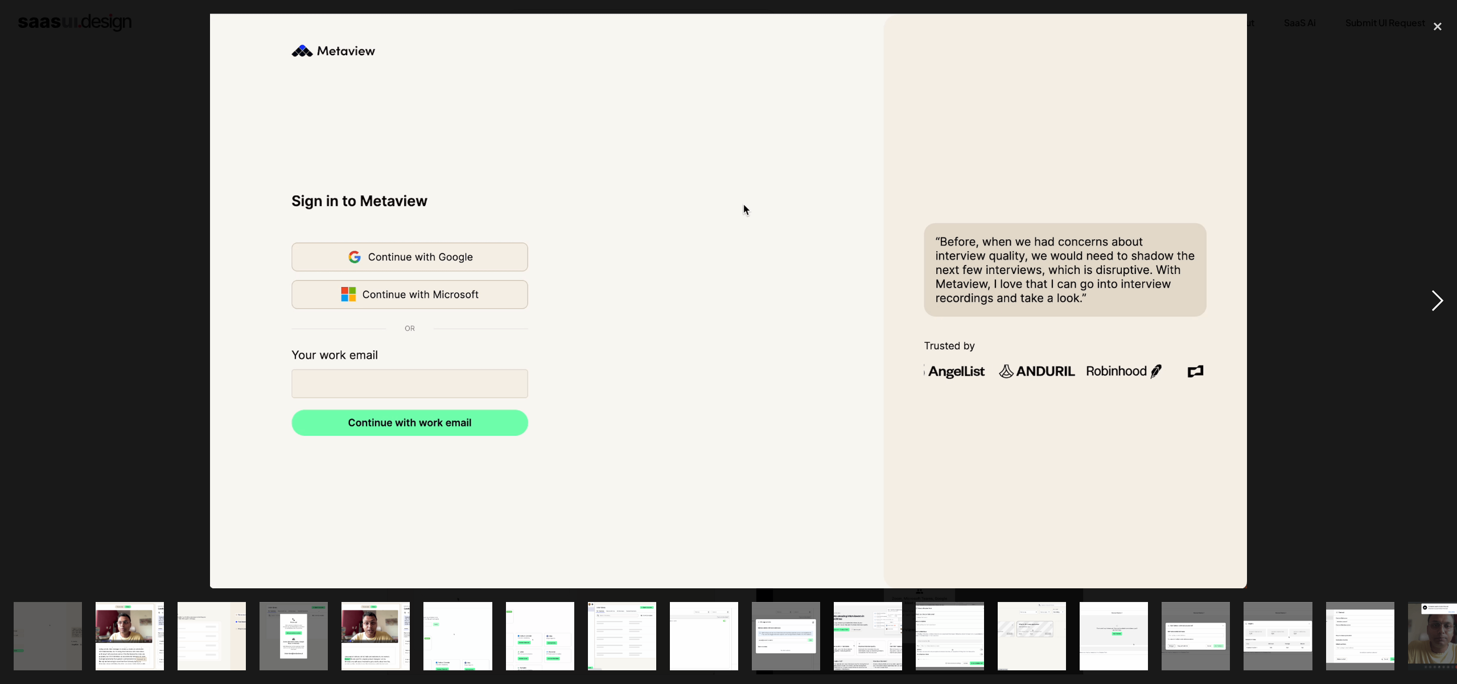
click at [1429, 298] on div "next image" at bounding box center [1437, 301] width 39 height 574
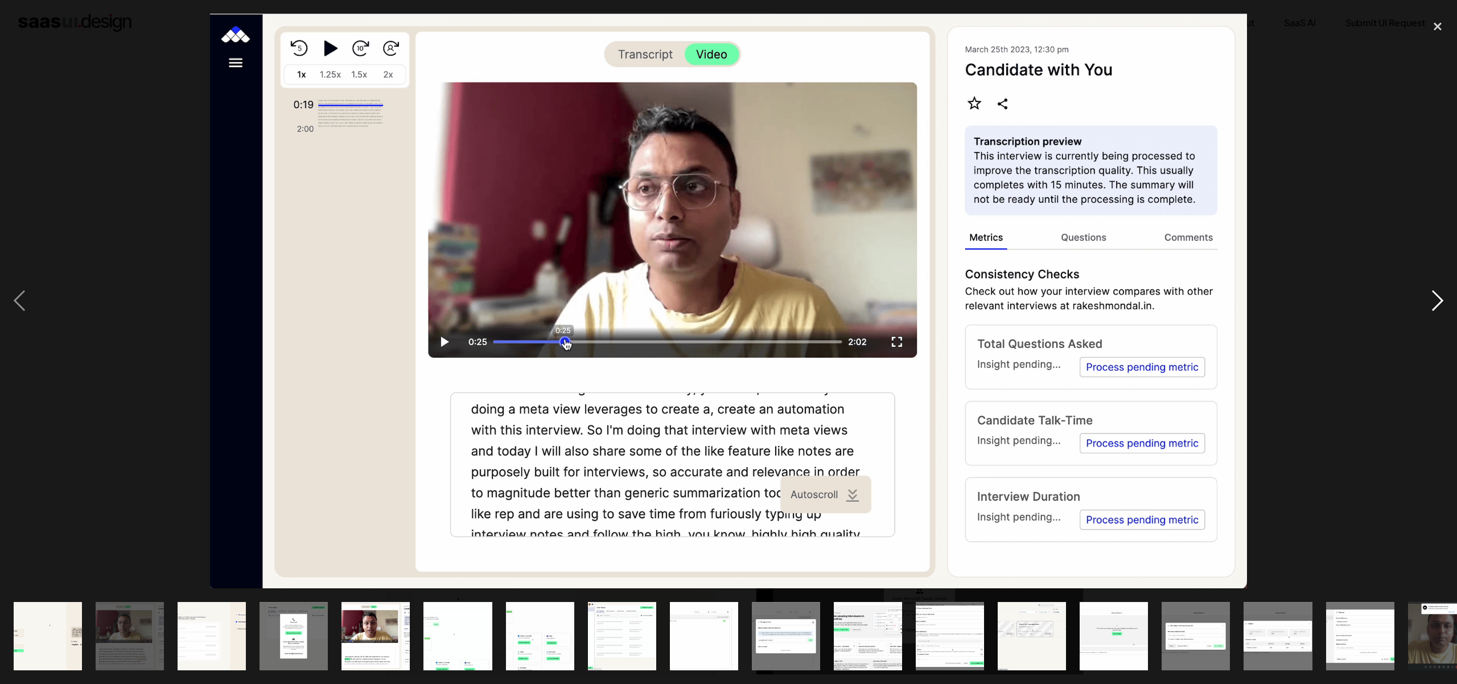
click at [1429, 298] on div "next image" at bounding box center [1437, 301] width 39 height 574
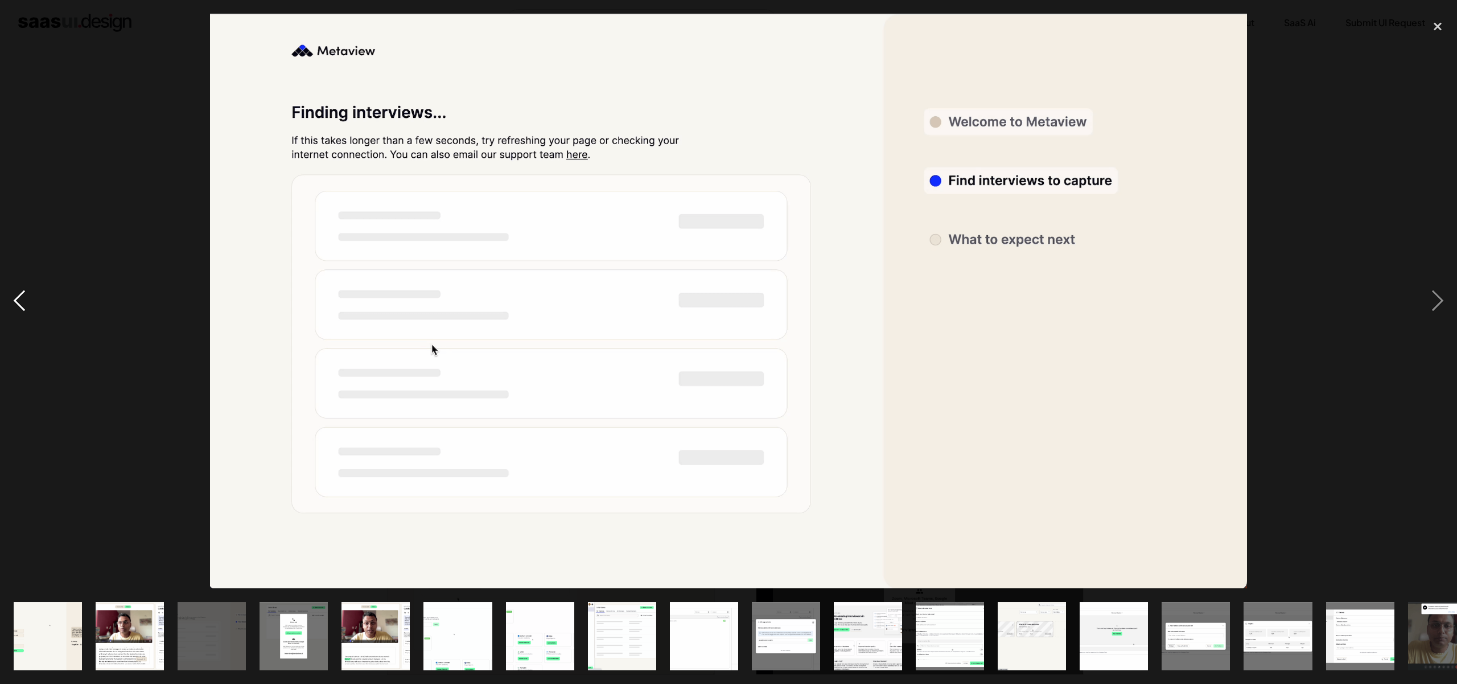
click at [20, 301] on div "previous image" at bounding box center [19, 301] width 39 height 574
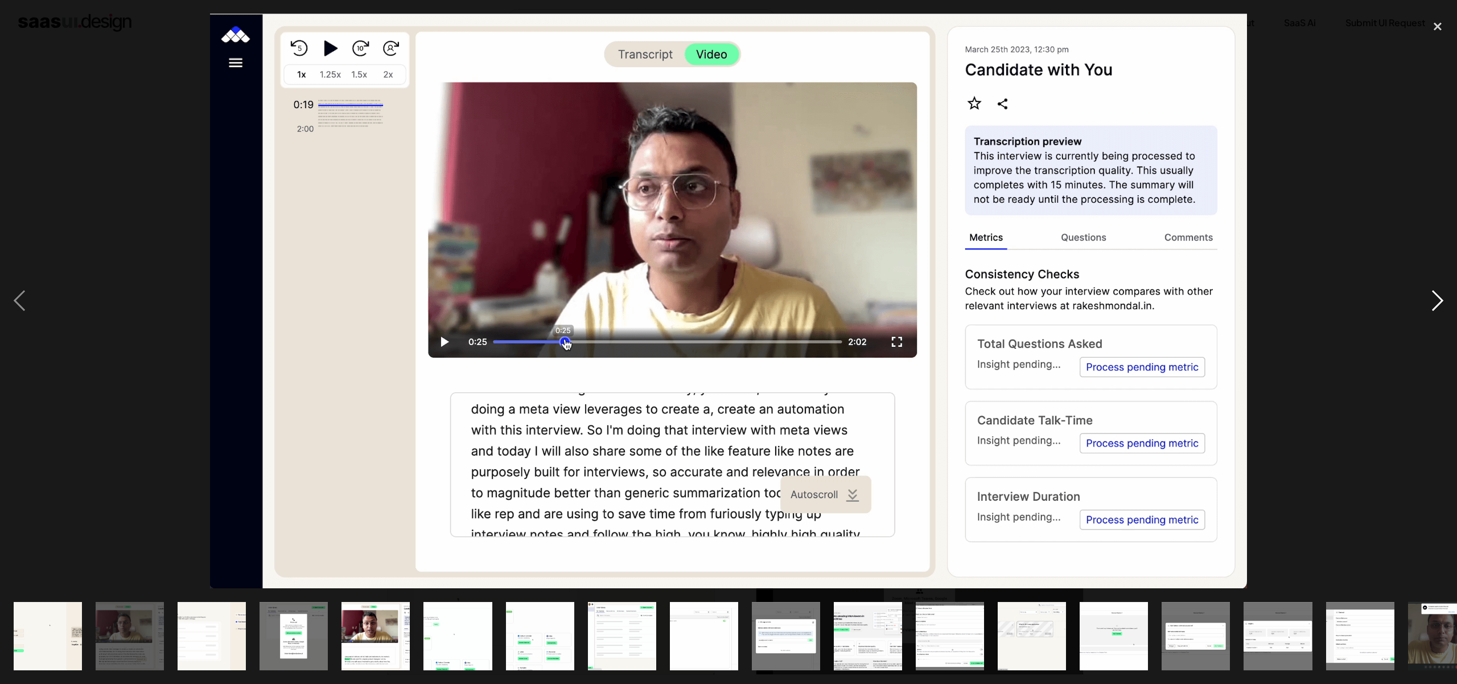
click at [1438, 295] on div "next image" at bounding box center [1437, 301] width 39 height 574
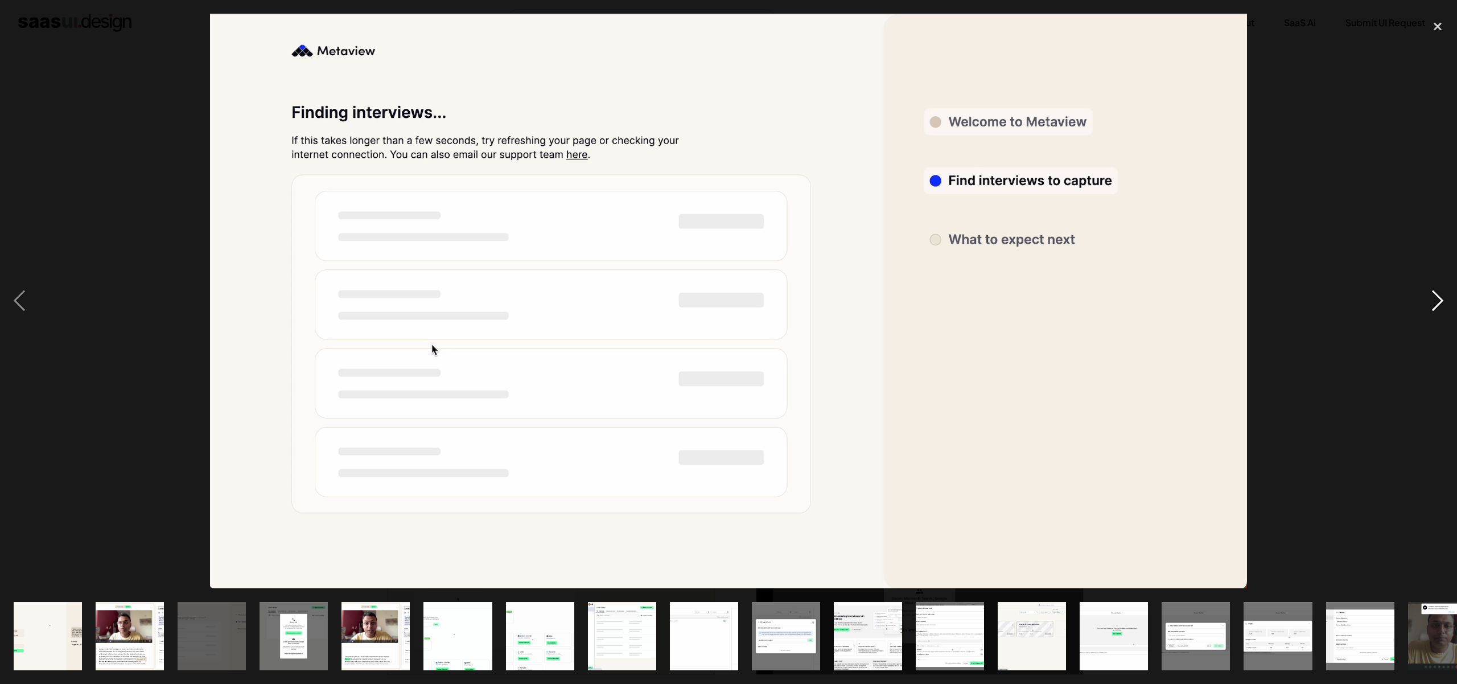
click at [1434, 301] on div "next image" at bounding box center [1437, 301] width 39 height 574
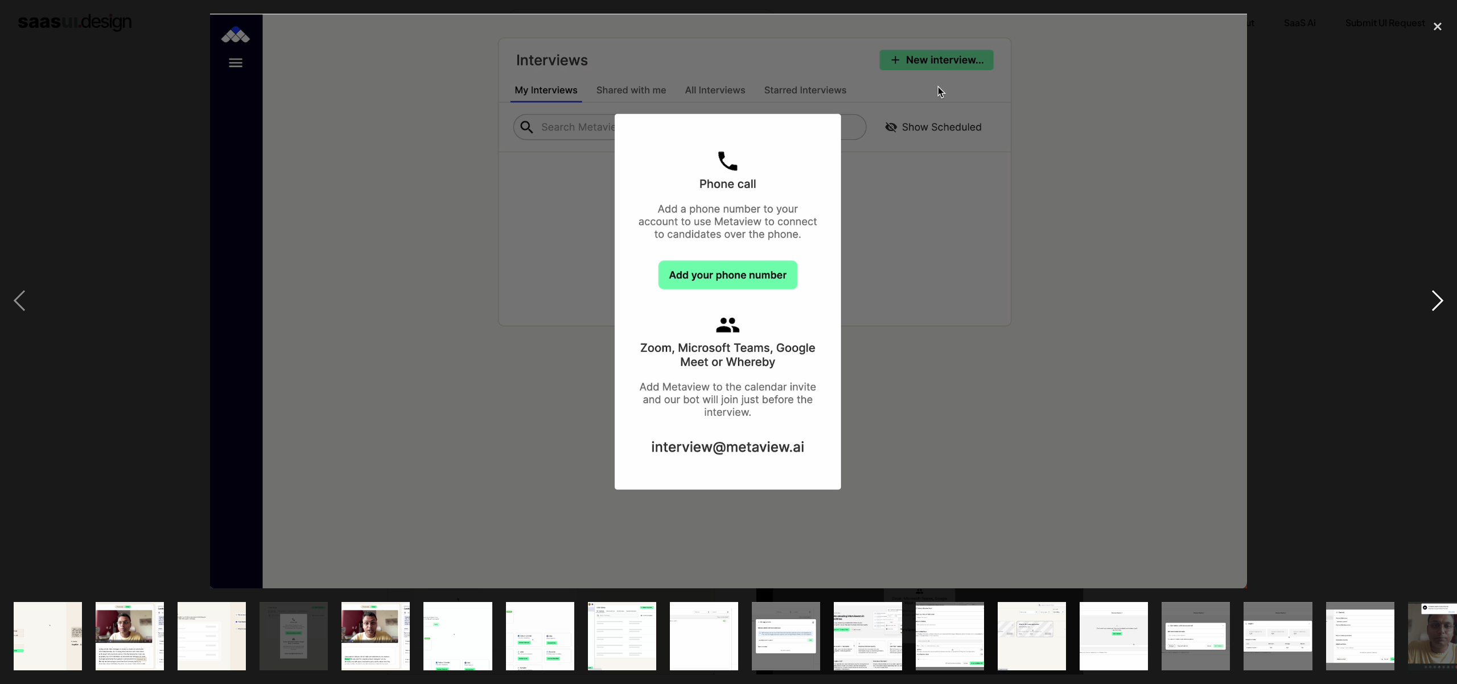
click at [1434, 301] on div "next image" at bounding box center [1437, 301] width 39 height 574
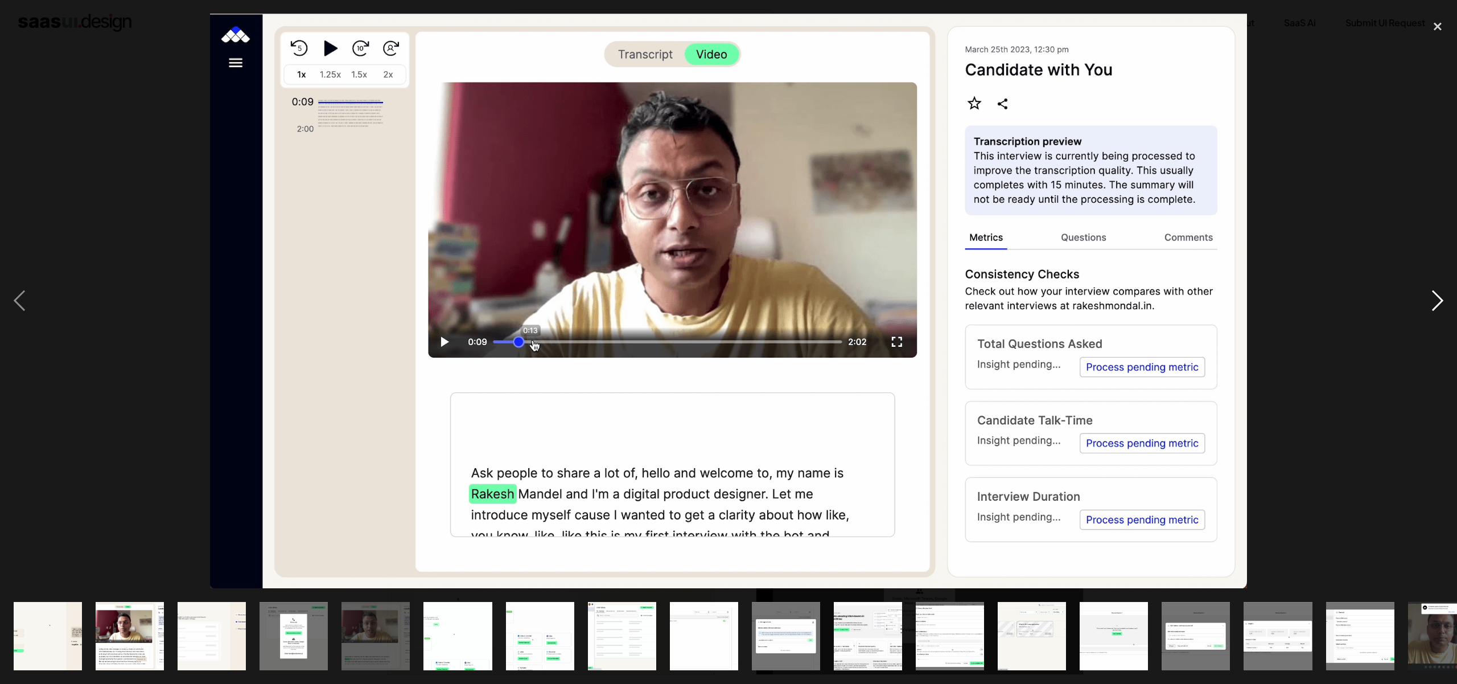
click at [1434, 301] on div "next image" at bounding box center [1437, 301] width 39 height 574
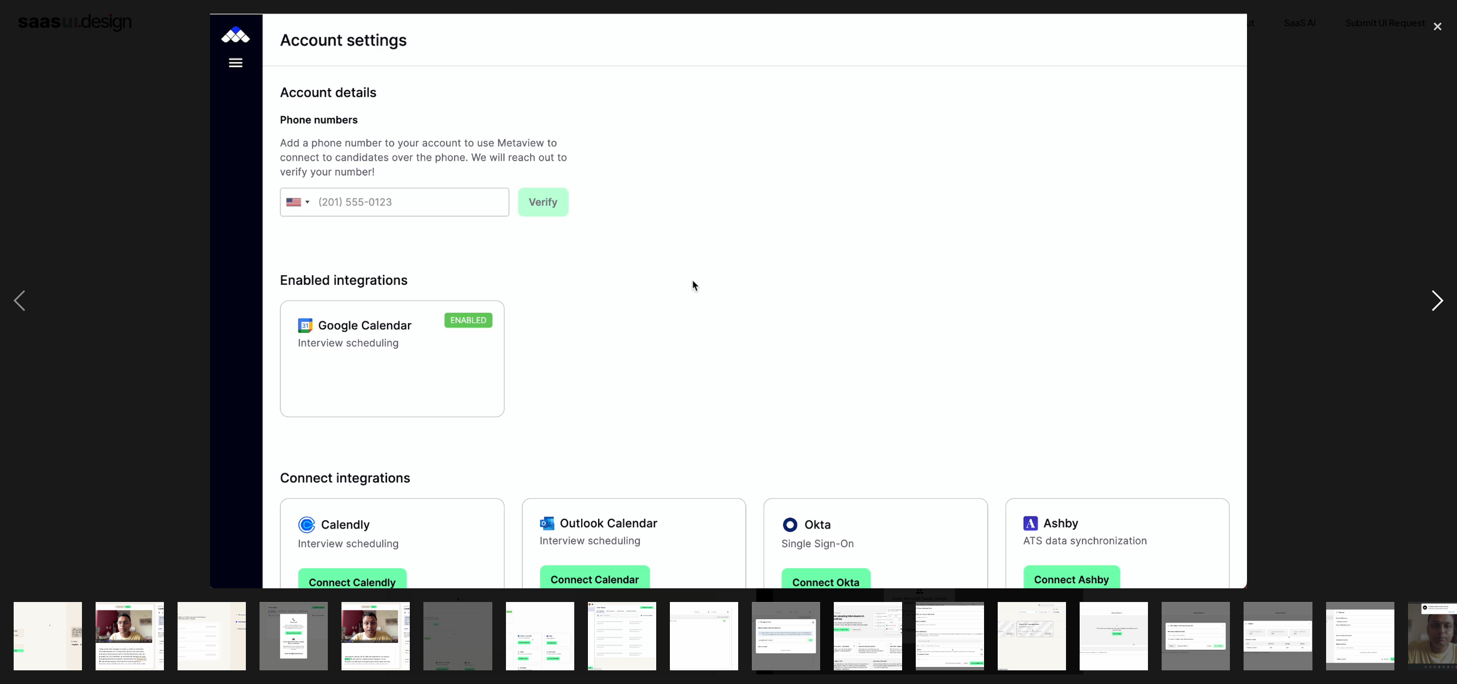
click at [1434, 301] on div "next image" at bounding box center [1437, 301] width 39 height 574
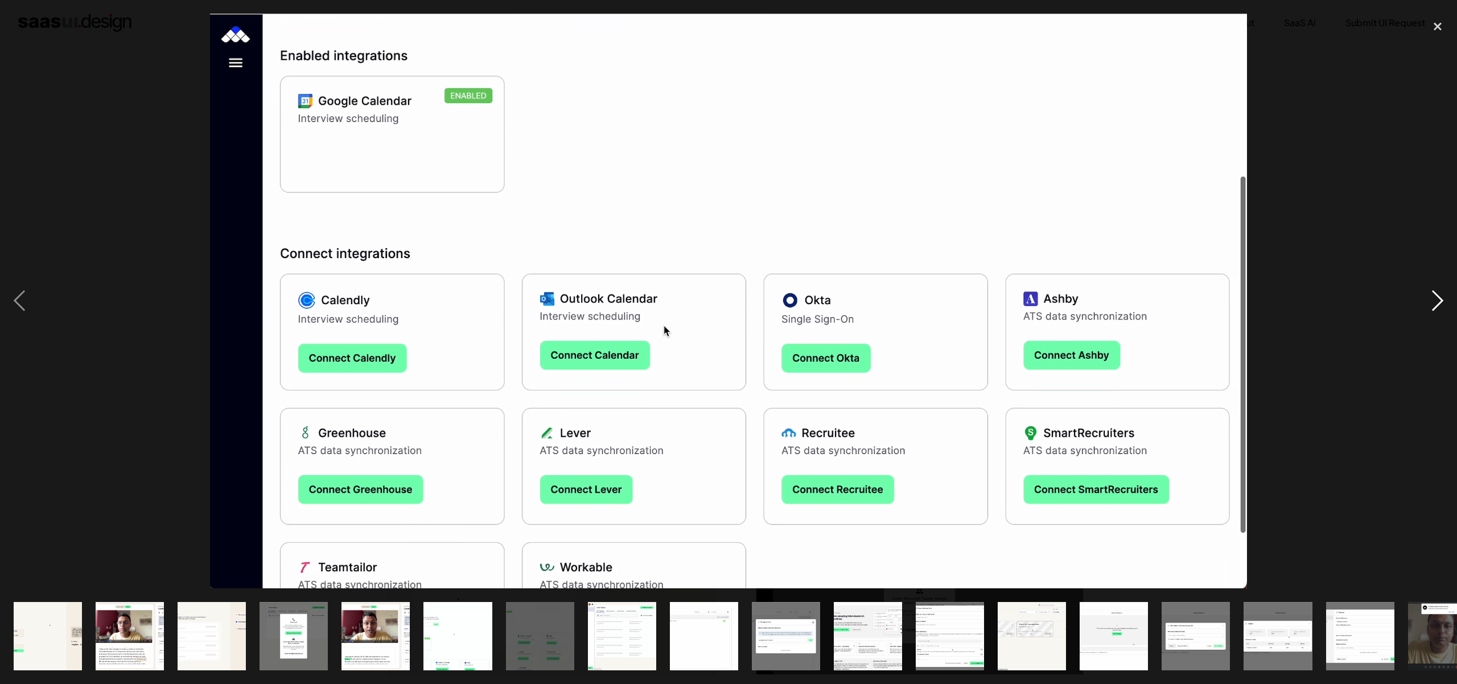
click at [1434, 301] on div "next image" at bounding box center [1437, 301] width 39 height 574
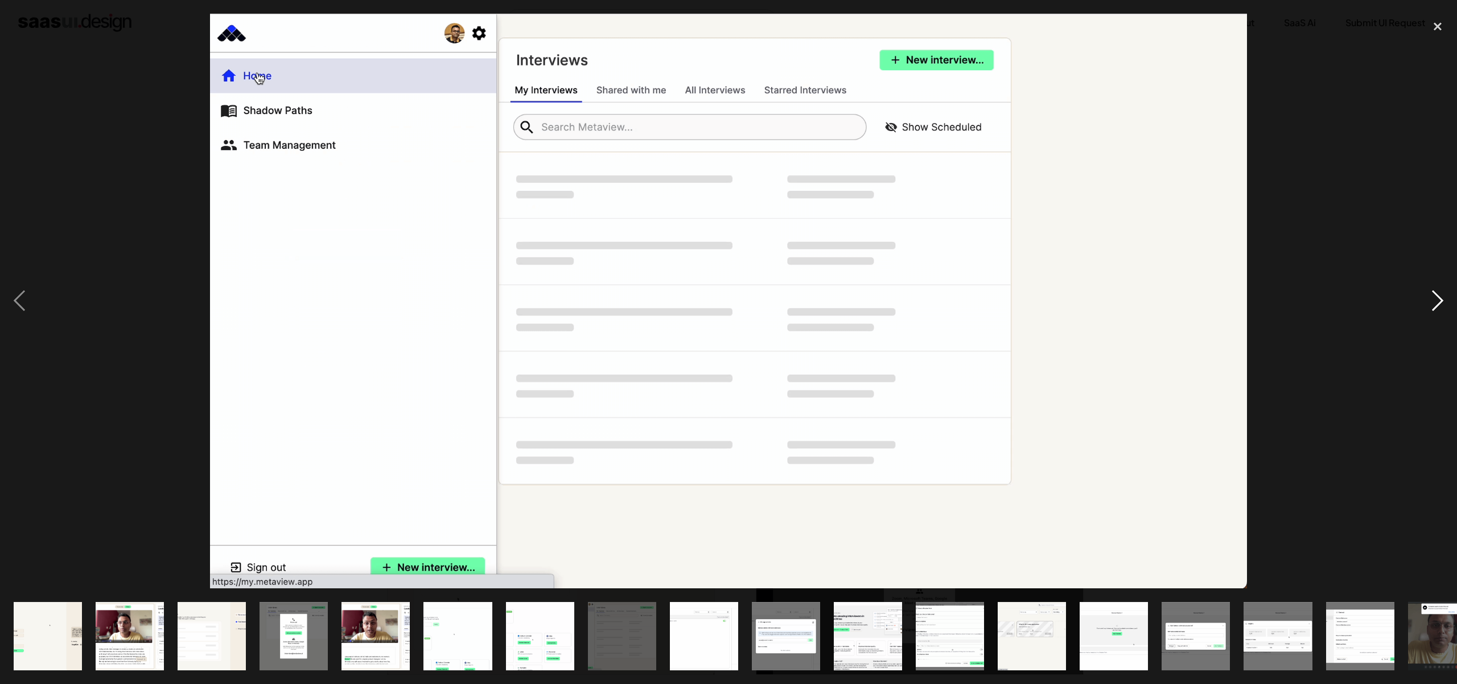
click at [1434, 301] on div "next image" at bounding box center [1437, 301] width 39 height 574
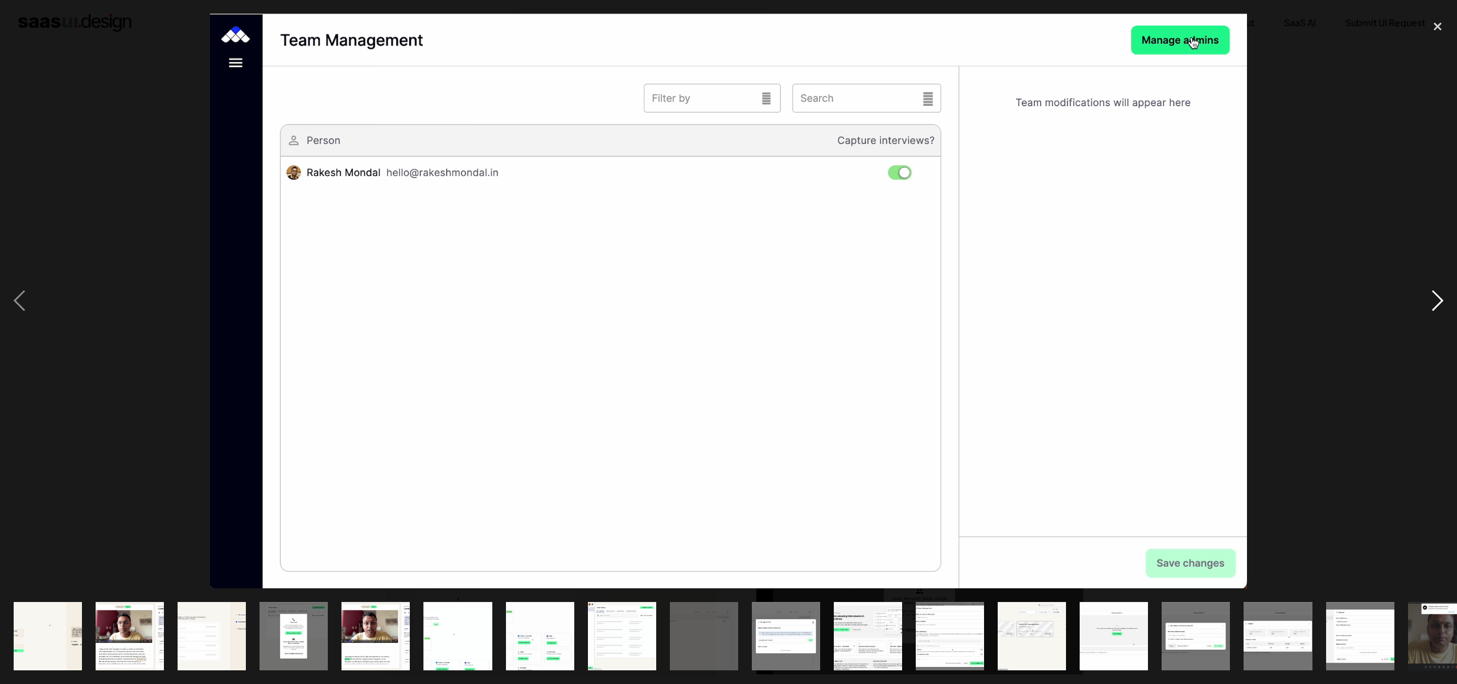
click at [1434, 301] on div "next image" at bounding box center [1437, 301] width 39 height 574
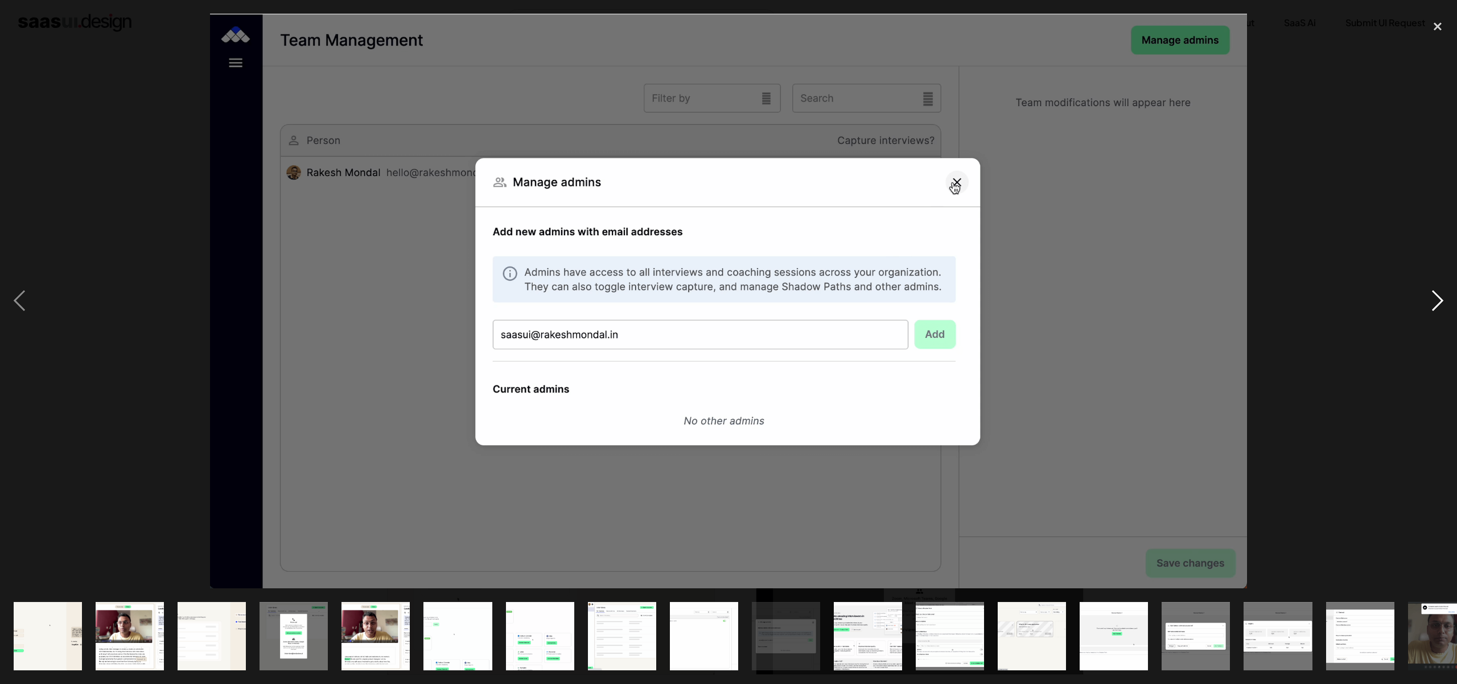
click at [1437, 303] on div "next image" at bounding box center [1437, 301] width 39 height 574
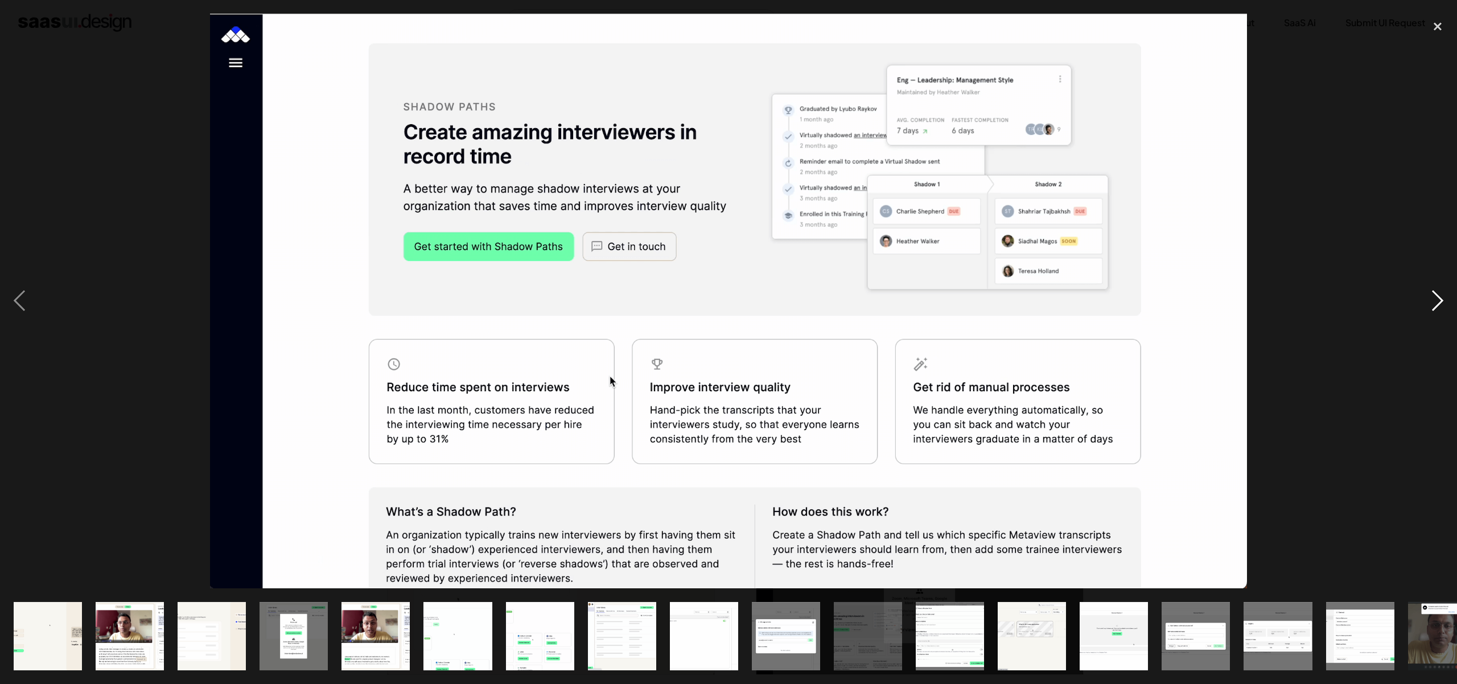
click at [1435, 301] on div "next image" at bounding box center [1437, 301] width 39 height 574
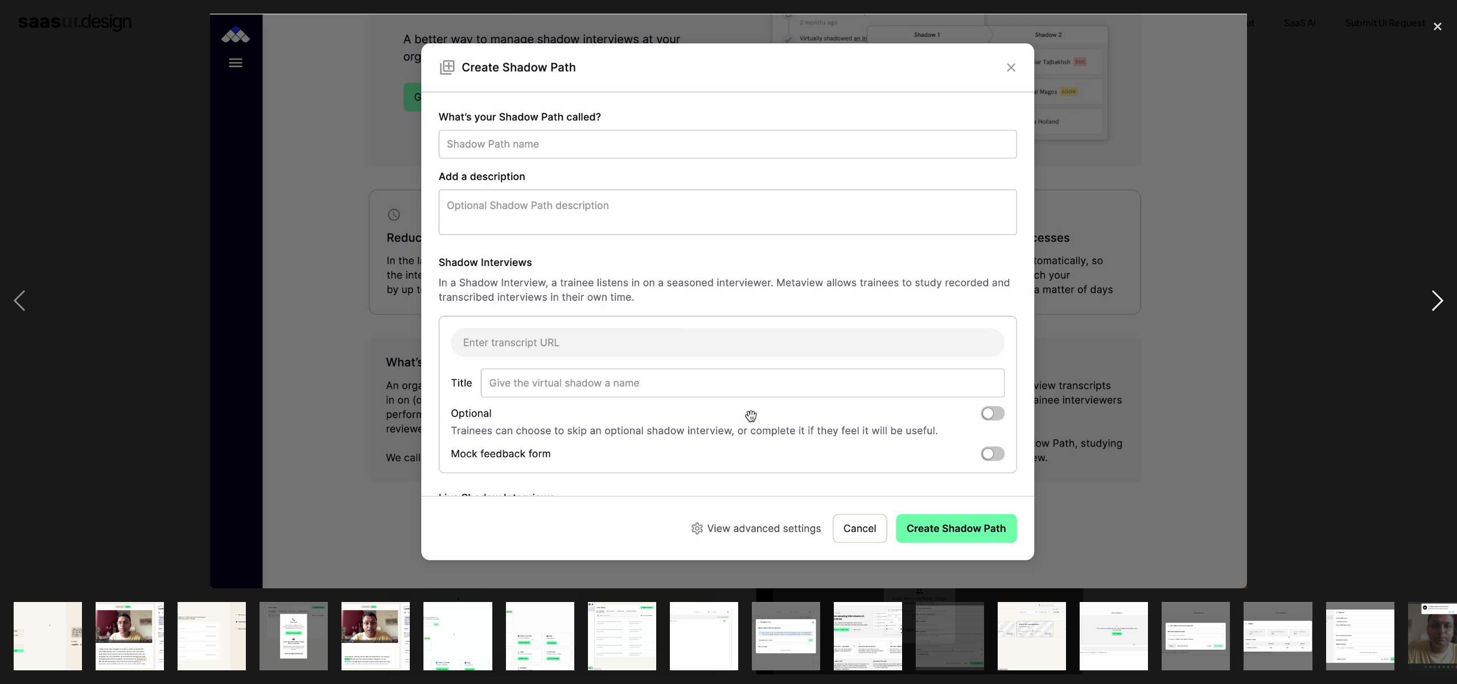
click at [1435, 301] on div "next image" at bounding box center [1437, 301] width 39 height 574
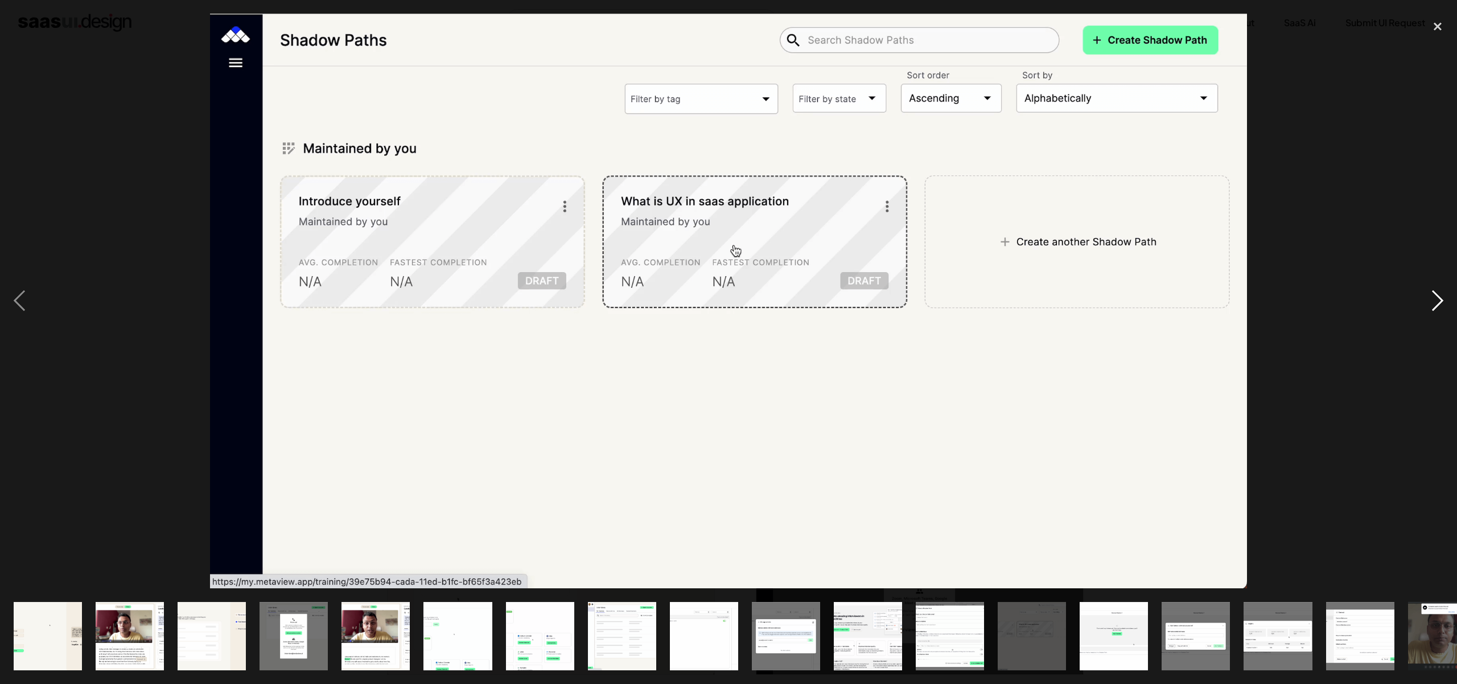
click at [1435, 301] on div "next image" at bounding box center [1437, 301] width 39 height 574
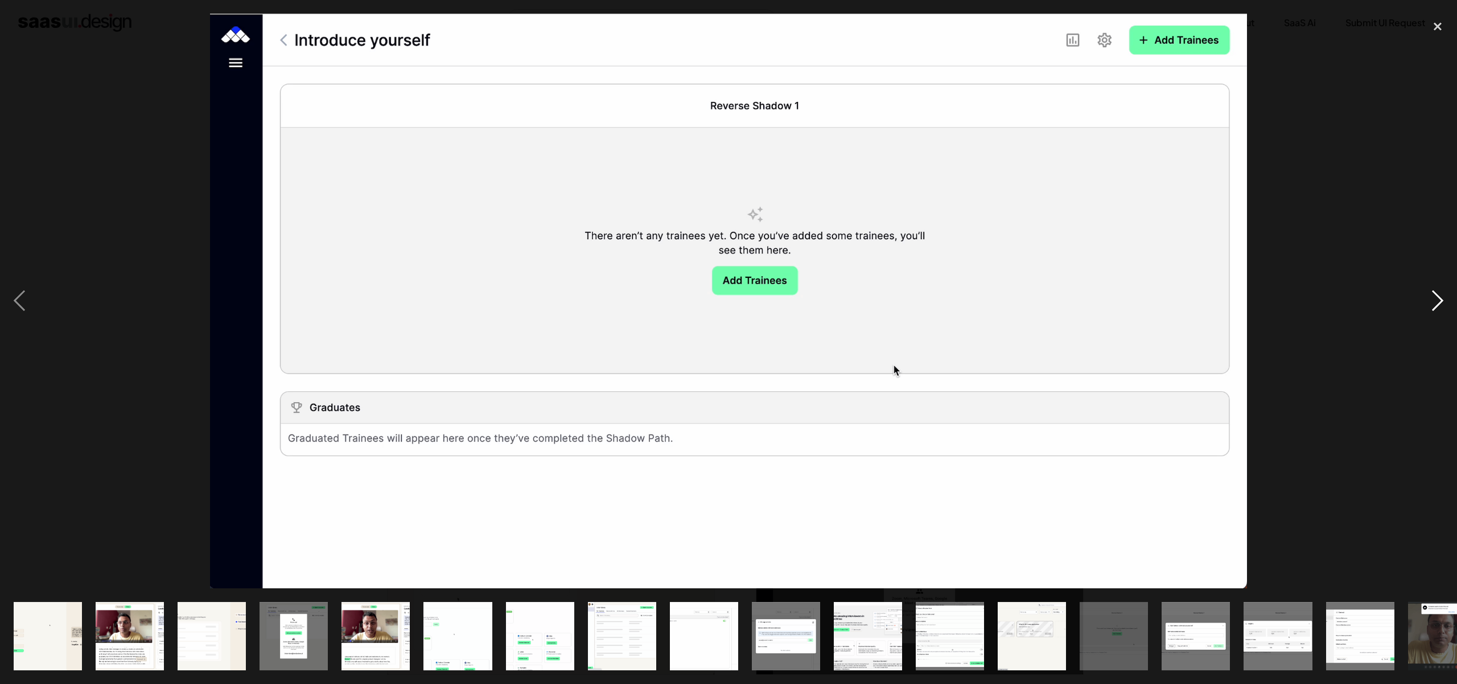
click at [1438, 298] on div "next image" at bounding box center [1437, 301] width 39 height 574
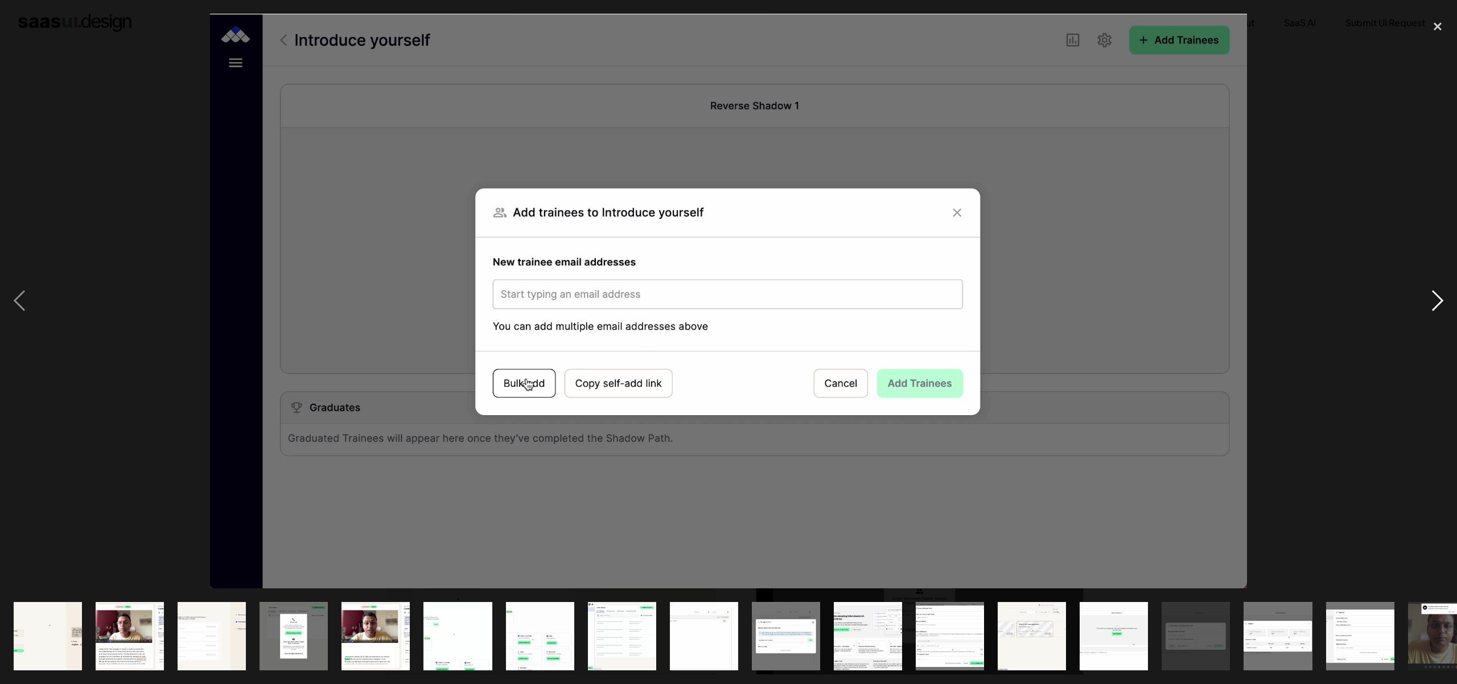
click at [1438, 298] on div "next image" at bounding box center [1437, 301] width 39 height 574
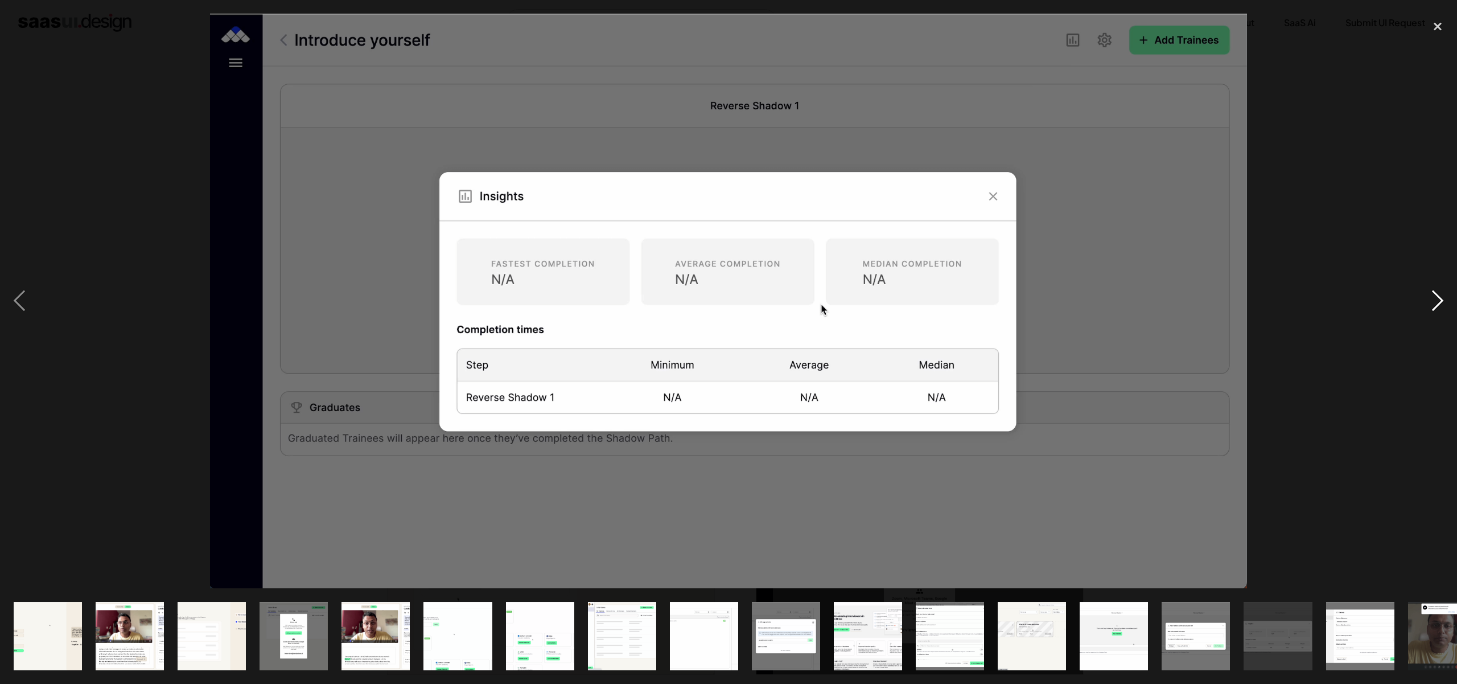
click at [1438, 298] on div "next image" at bounding box center [1437, 301] width 39 height 574
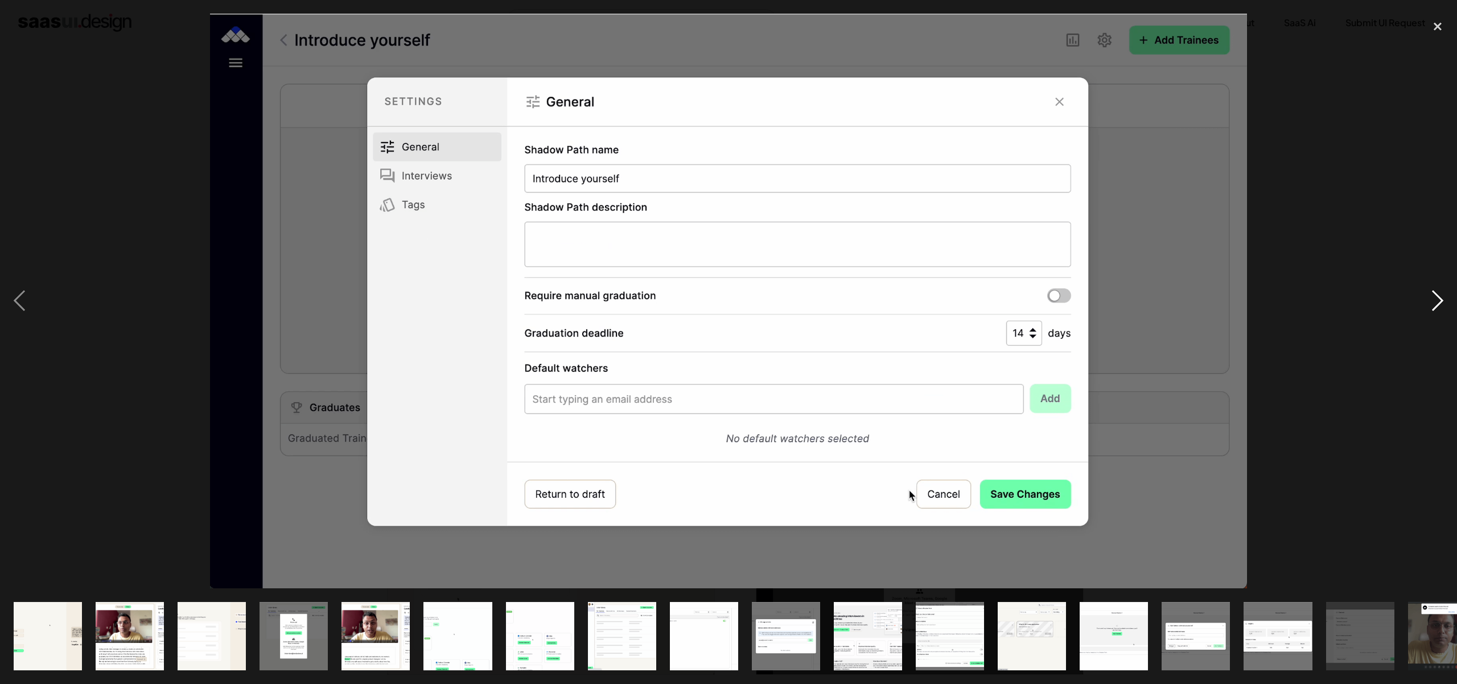
click at [1442, 296] on div "next image" at bounding box center [1437, 301] width 39 height 574
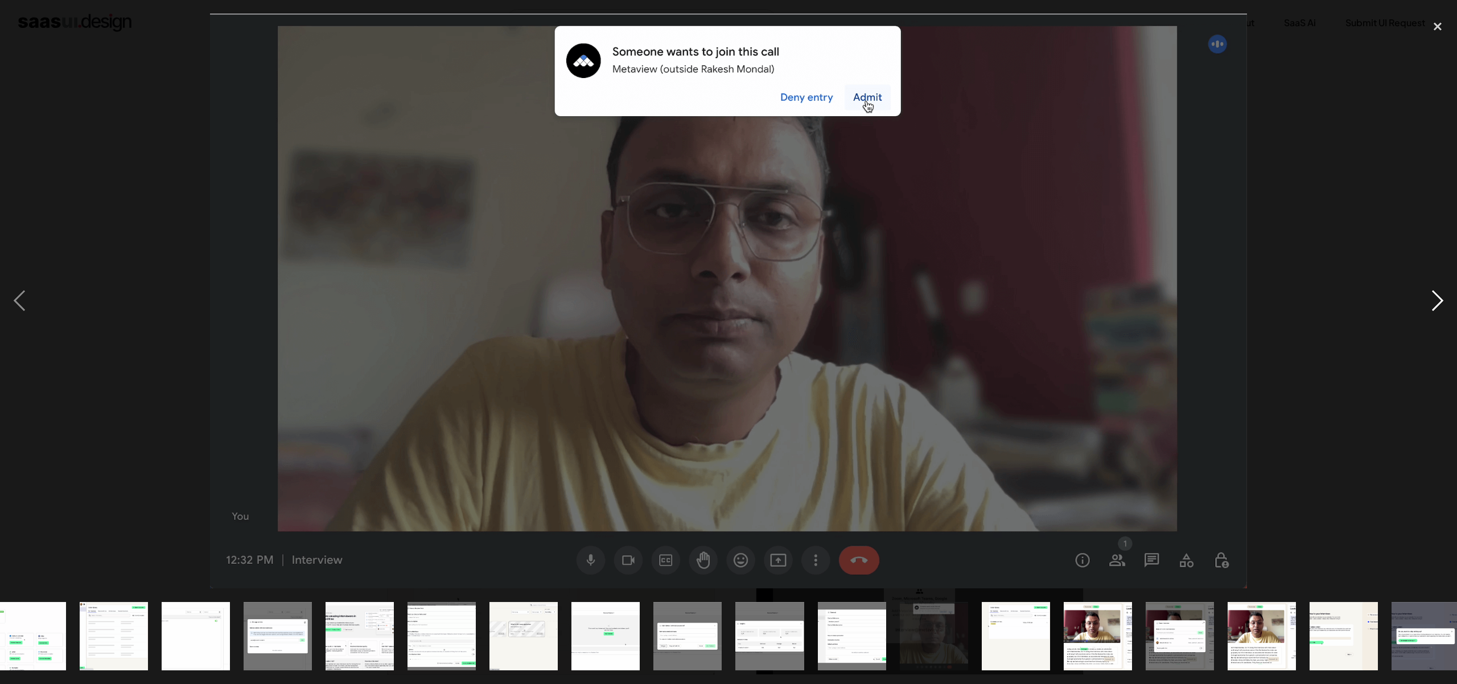
scroll to position [0, 525]
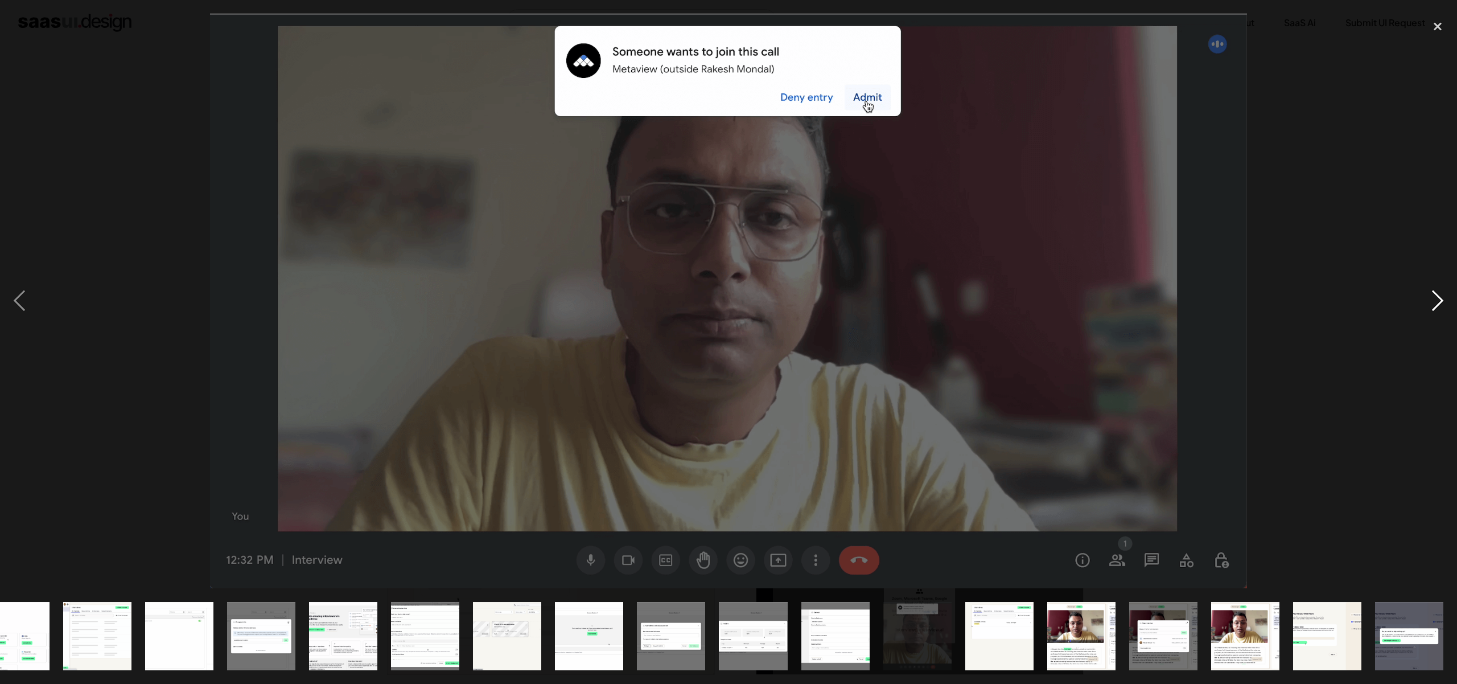
click at [1442, 296] on div "next image" at bounding box center [1437, 301] width 39 height 574
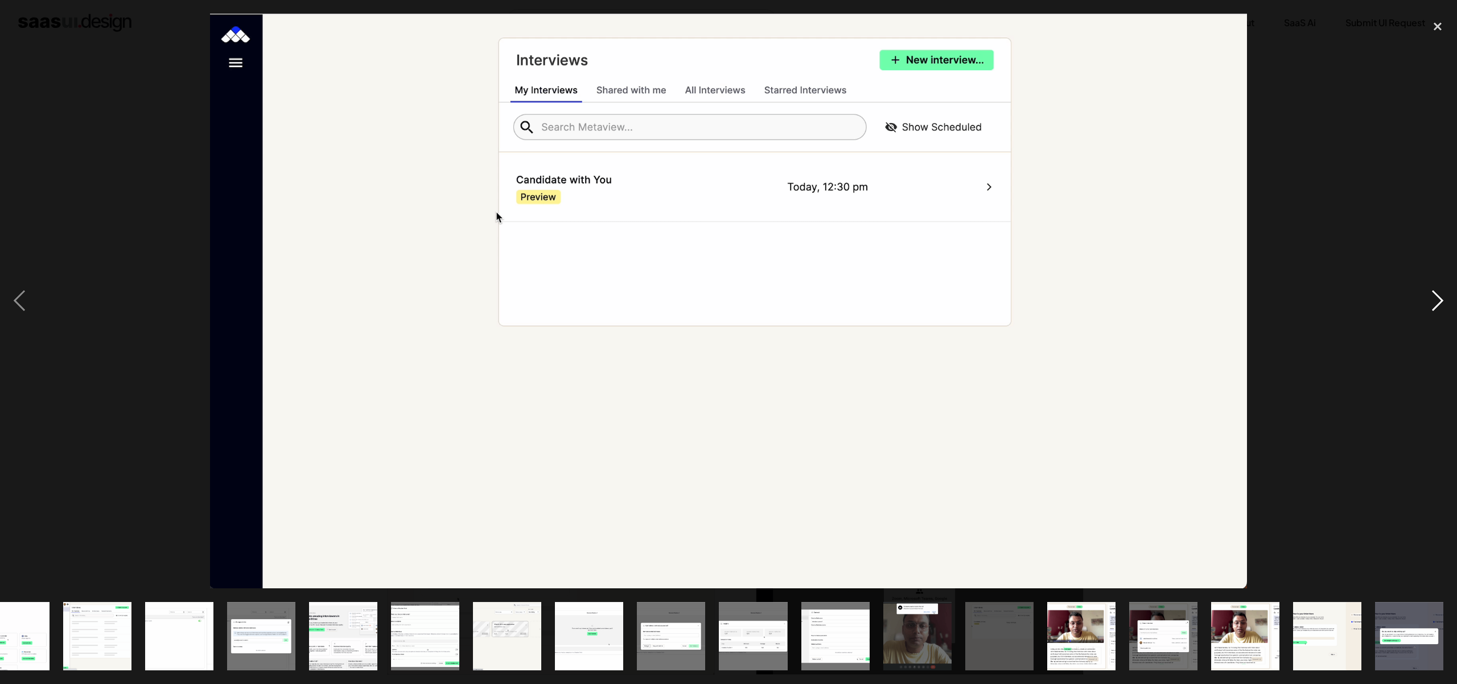
click at [1442, 296] on div "next image" at bounding box center [1437, 301] width 39 height 574
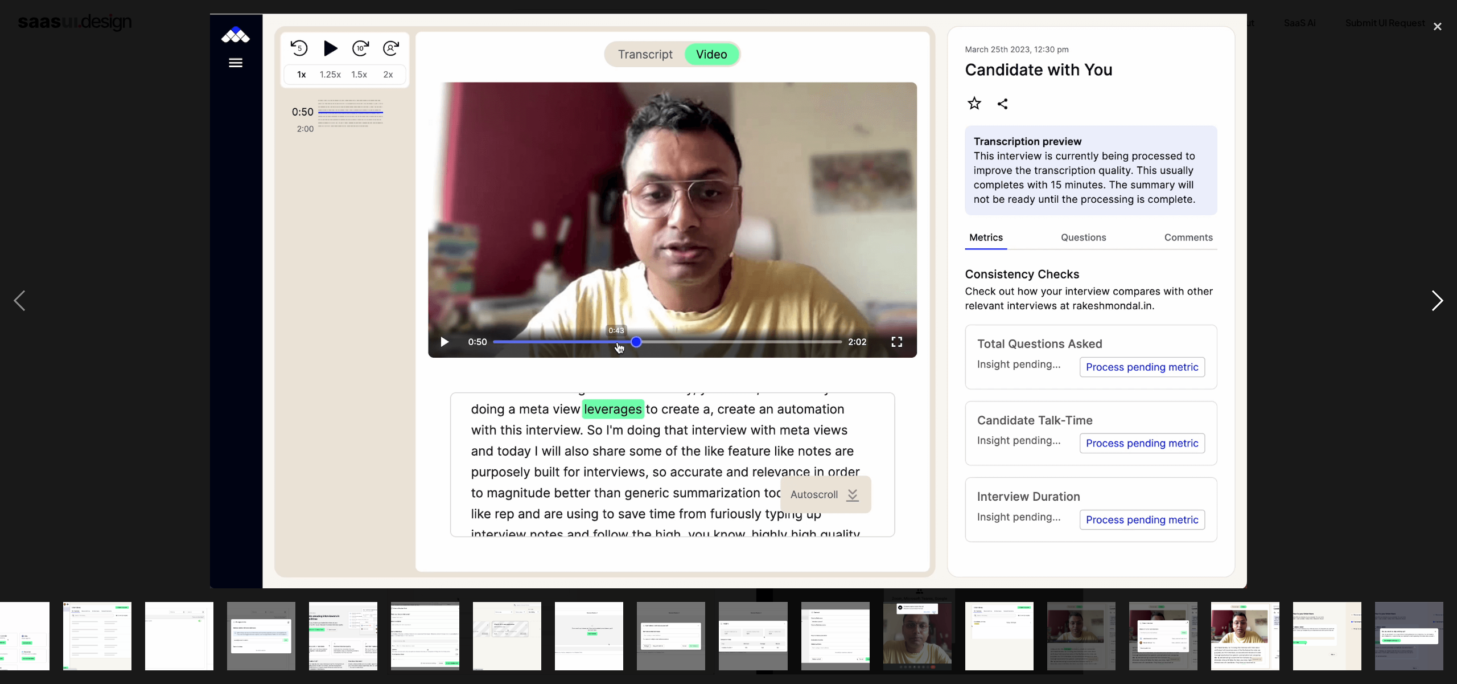
click at [1442, 296] on div "next image" at bounding box center [1437, 301] width 39 height 574
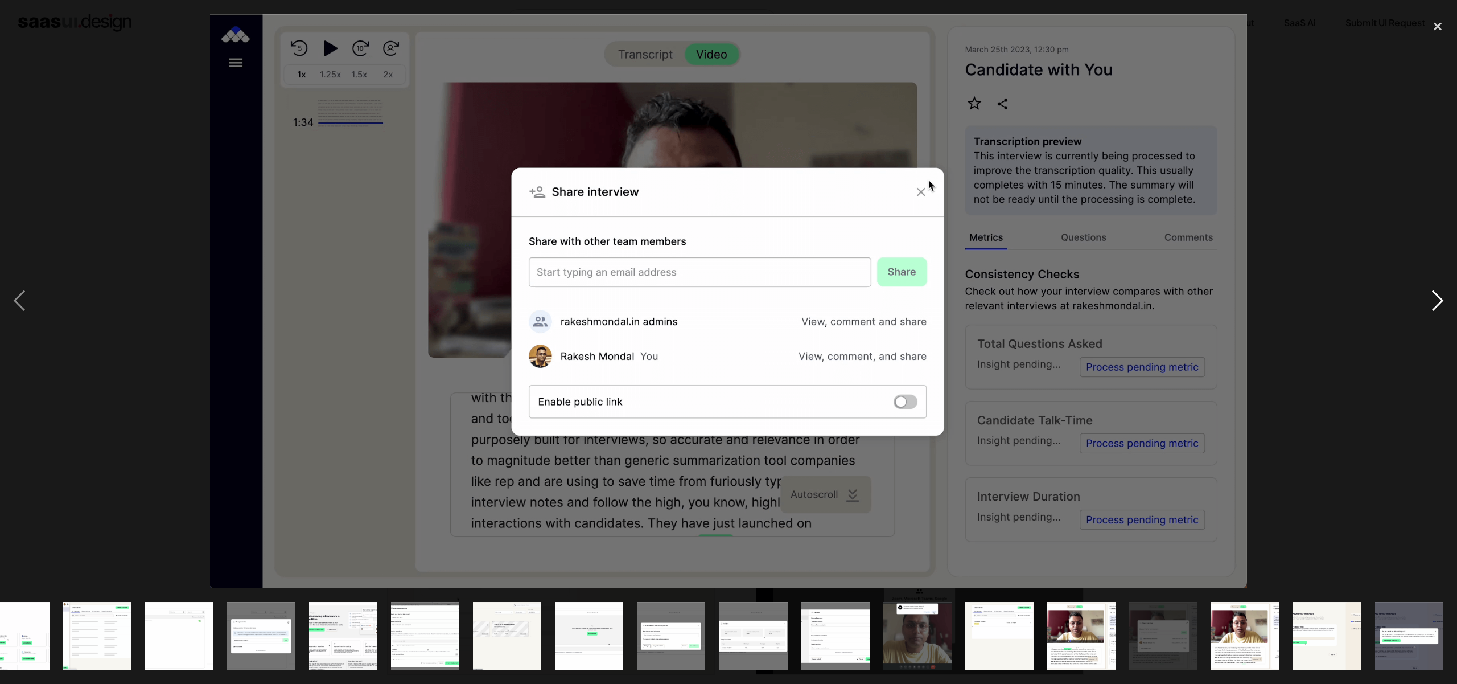
click at [1442, 296] on div "next image" at bounding box center [1437, 301] width 39 height 574
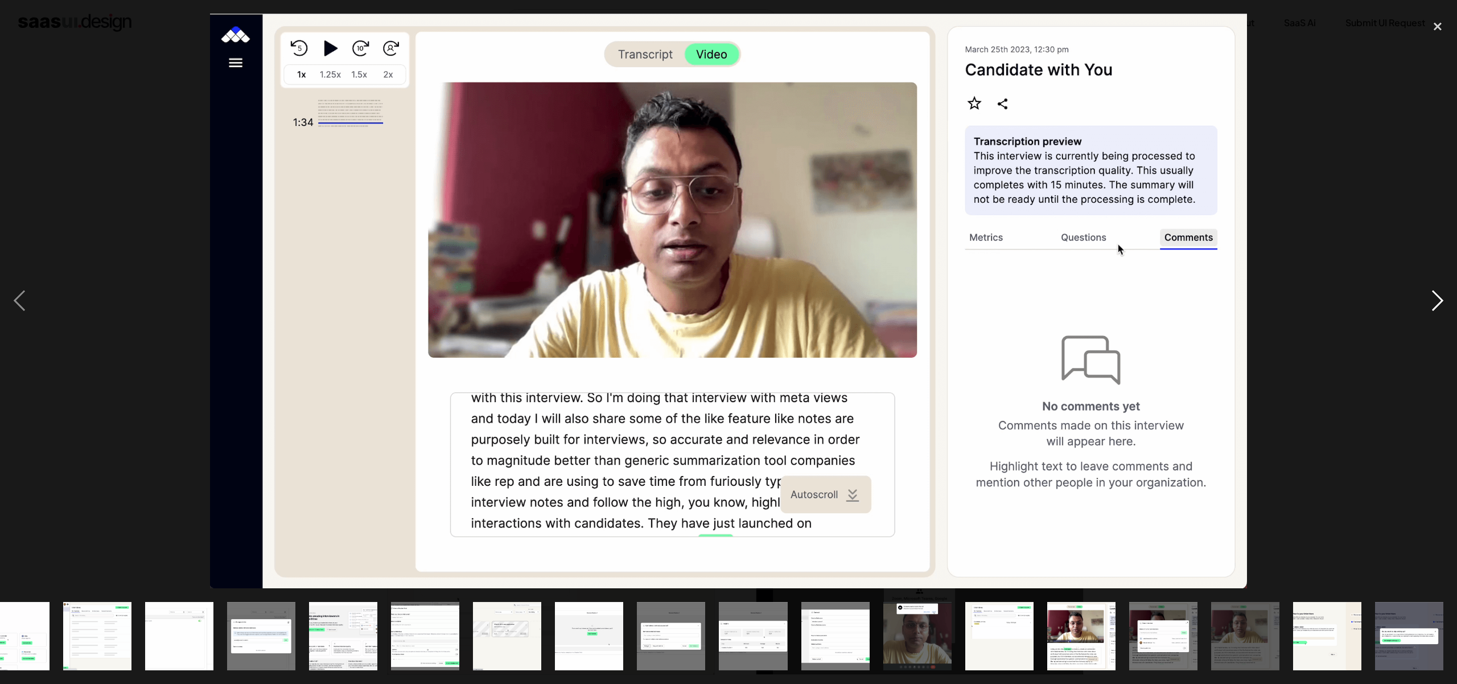
click at [1442, 296] on div "next image" at bounding box center [1437, 301] width 39 height 574
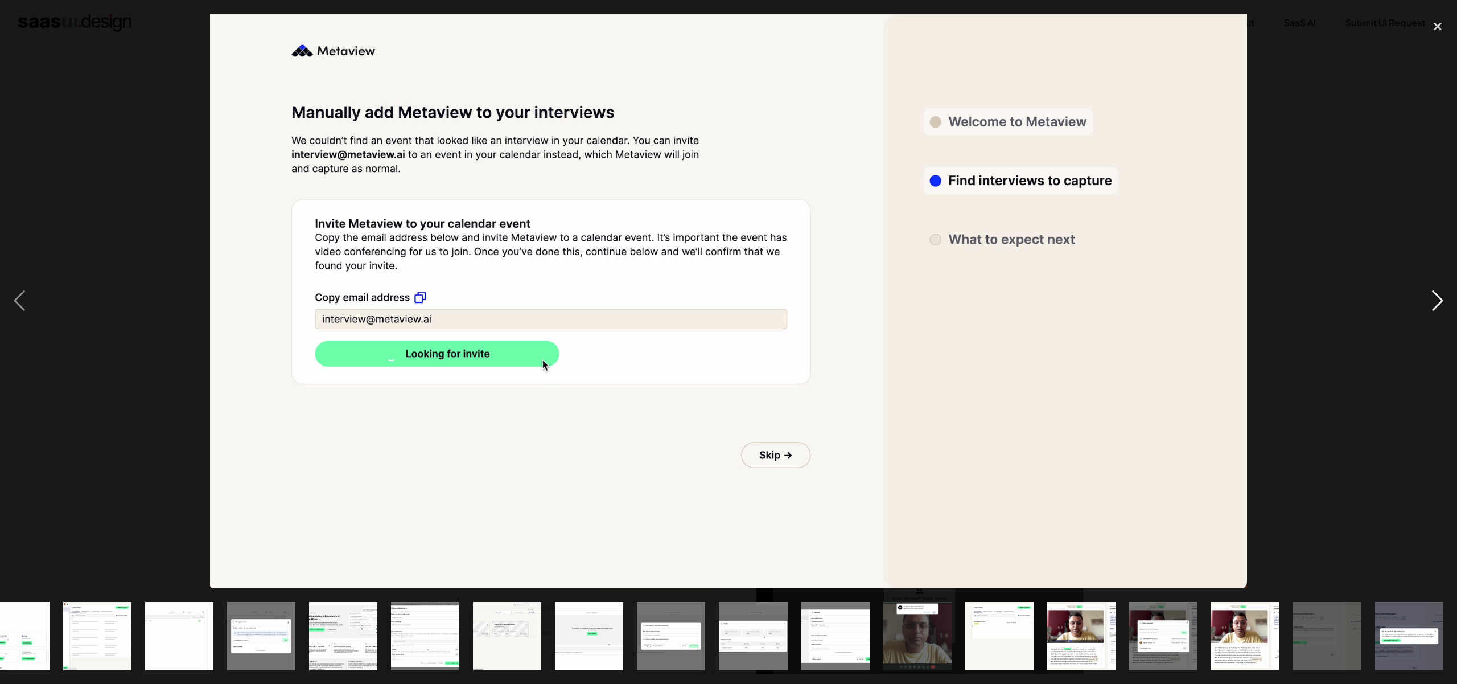
click at [1442, 296] on div "next image" at bounding box center [1437, 301] width 39 height 574
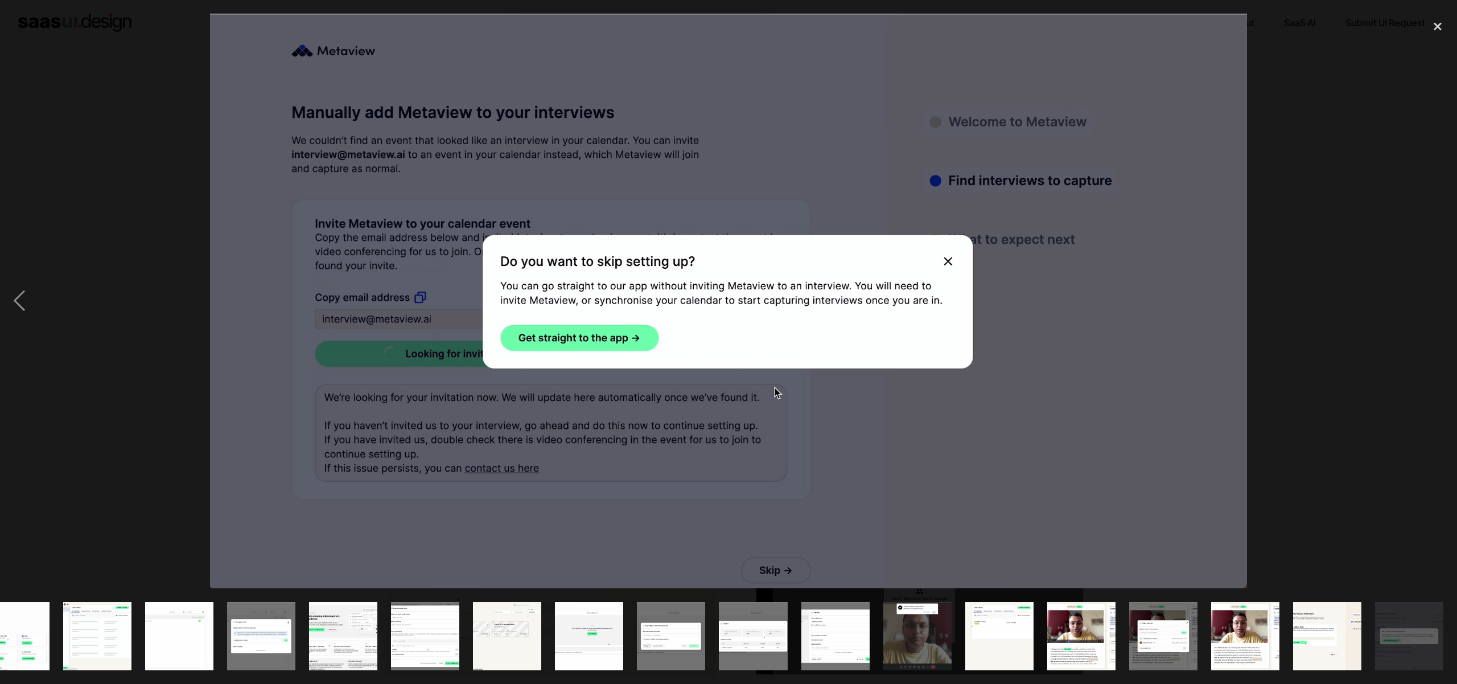
click at [1442, 296] on div "next image" at bounding box center [1437, 301] width 39 height 574
click at [1433, 35] on div "close lightbox" at bounding box center [1437, 26] width 39 height 25
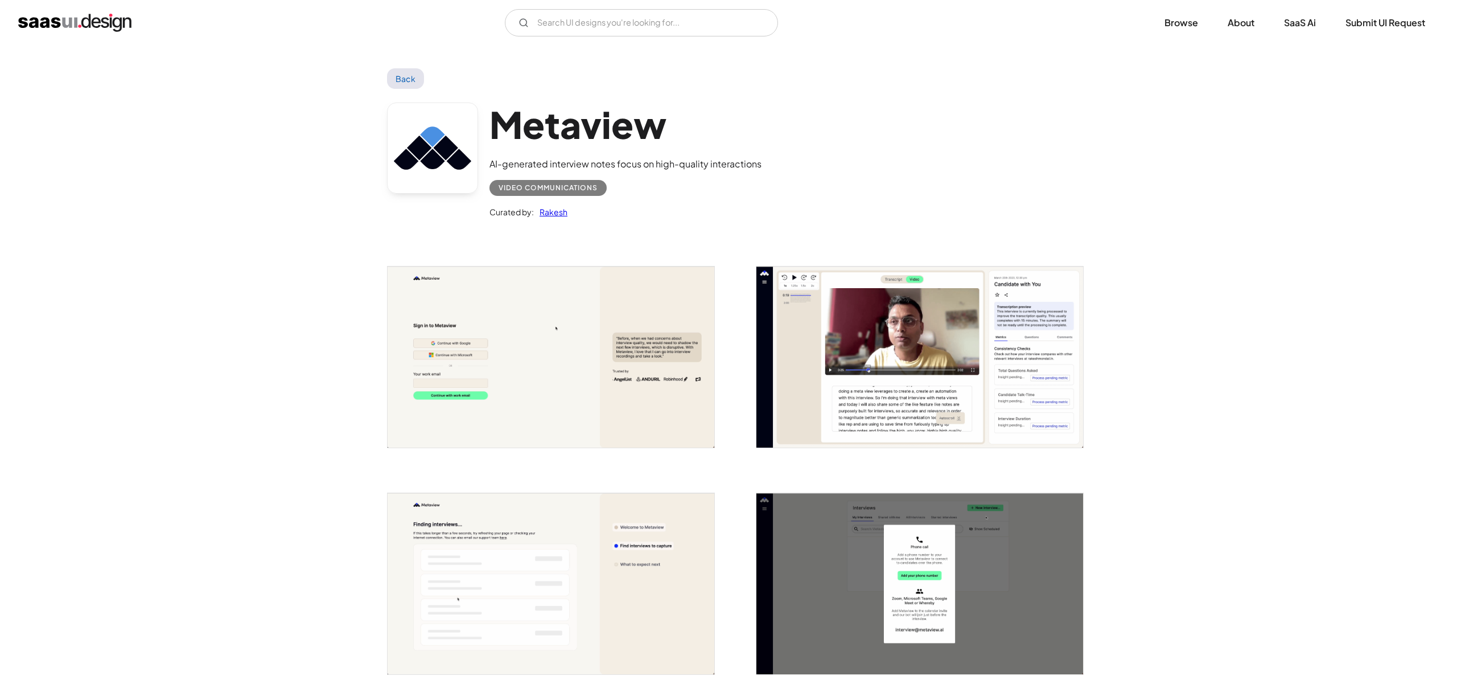
scroll to position [0, 0]
click at [401, 80] on link "Back" at bounding box center [405, 78] width 37 height 20
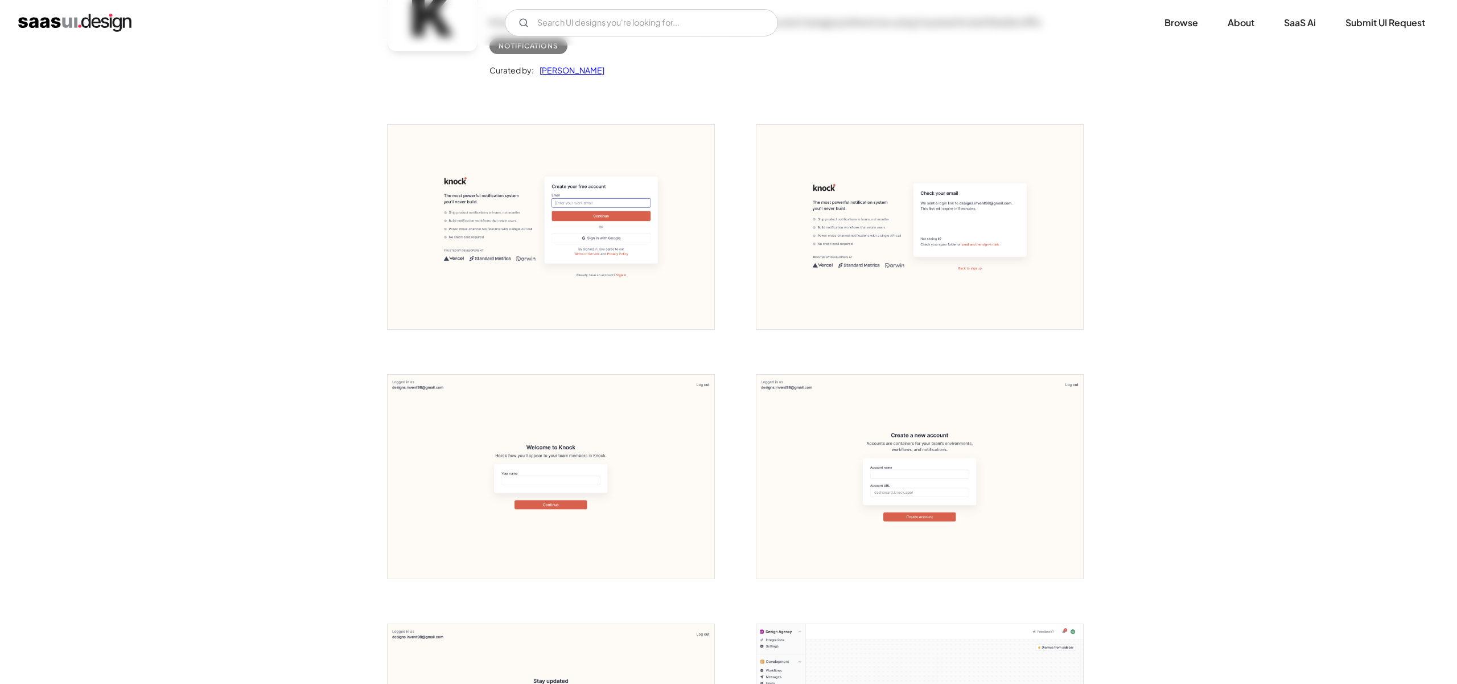
scroll to position [351, 0]
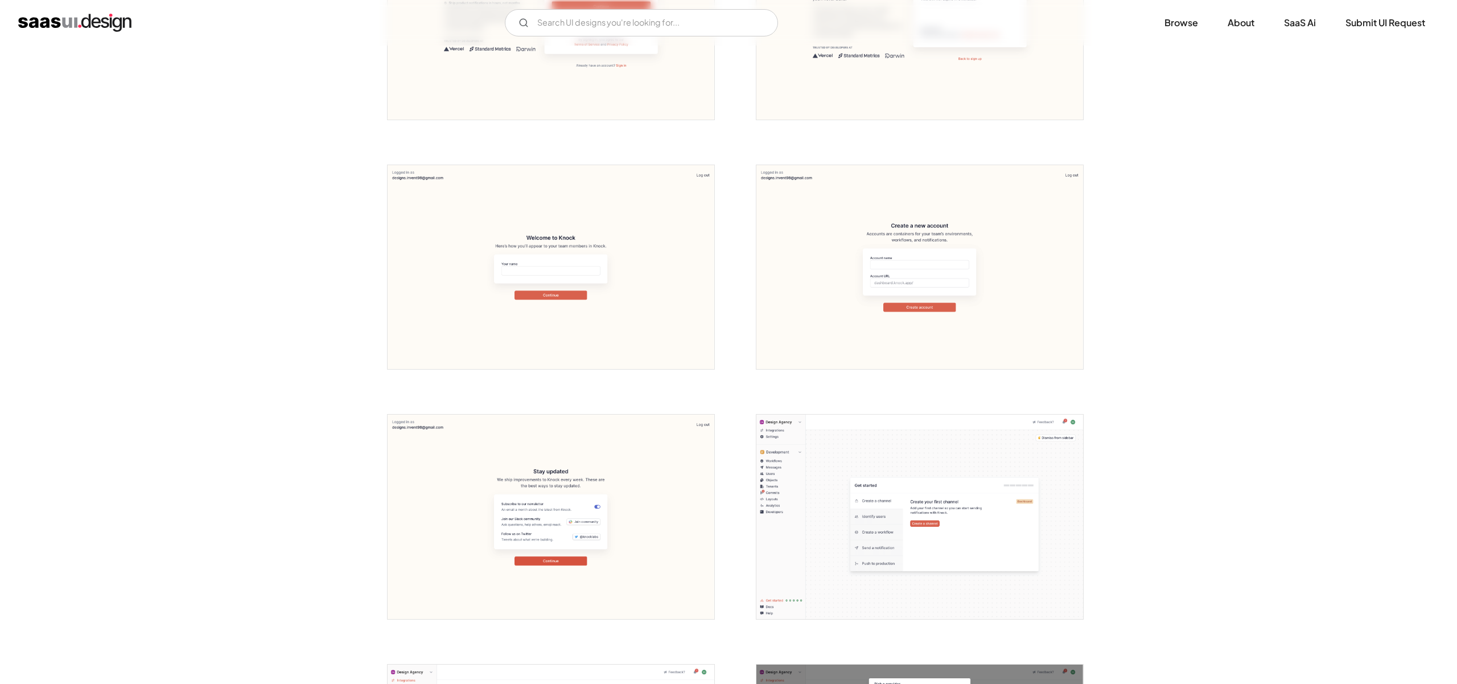
click at [1011, 501] on img "open lightbox" at bounding box center [919, 516] width 327 height 204
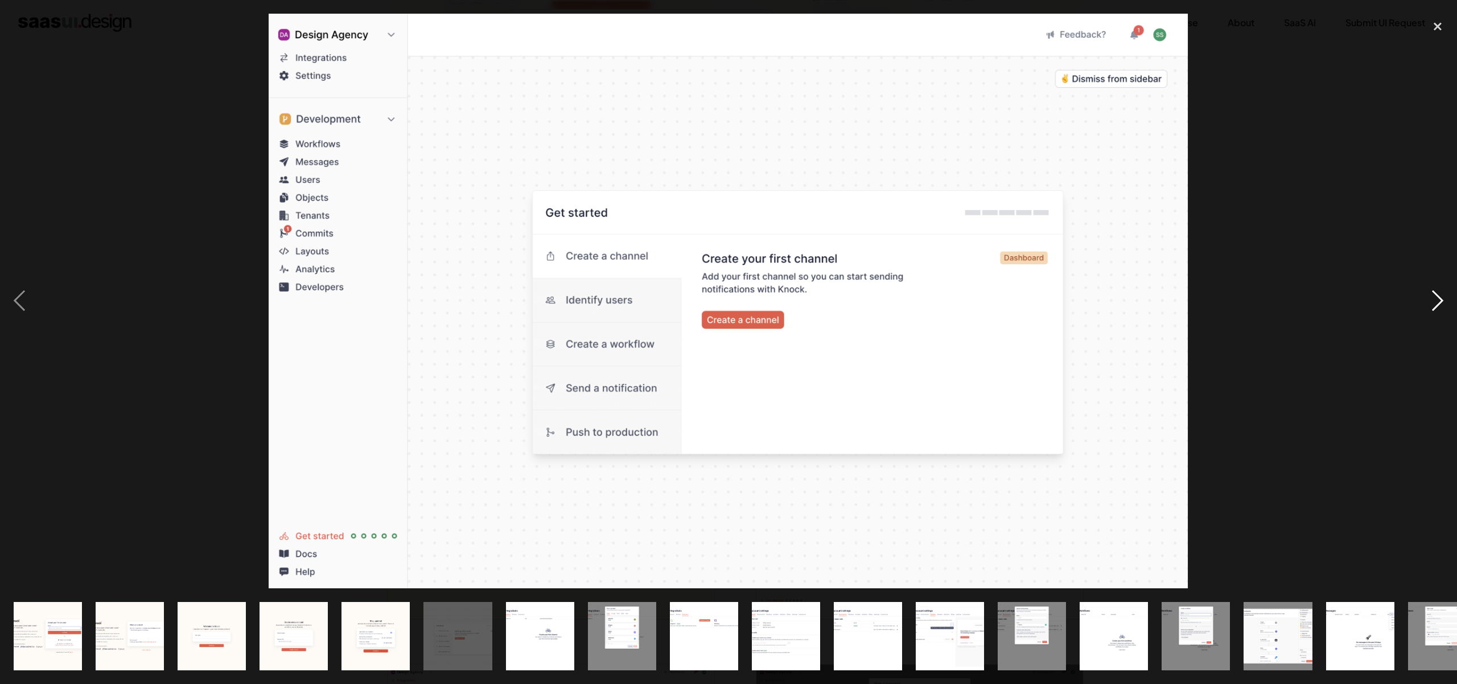
click at [1432, 298] on div "next image" at bounding box center [1437, 301] width 39 height 574
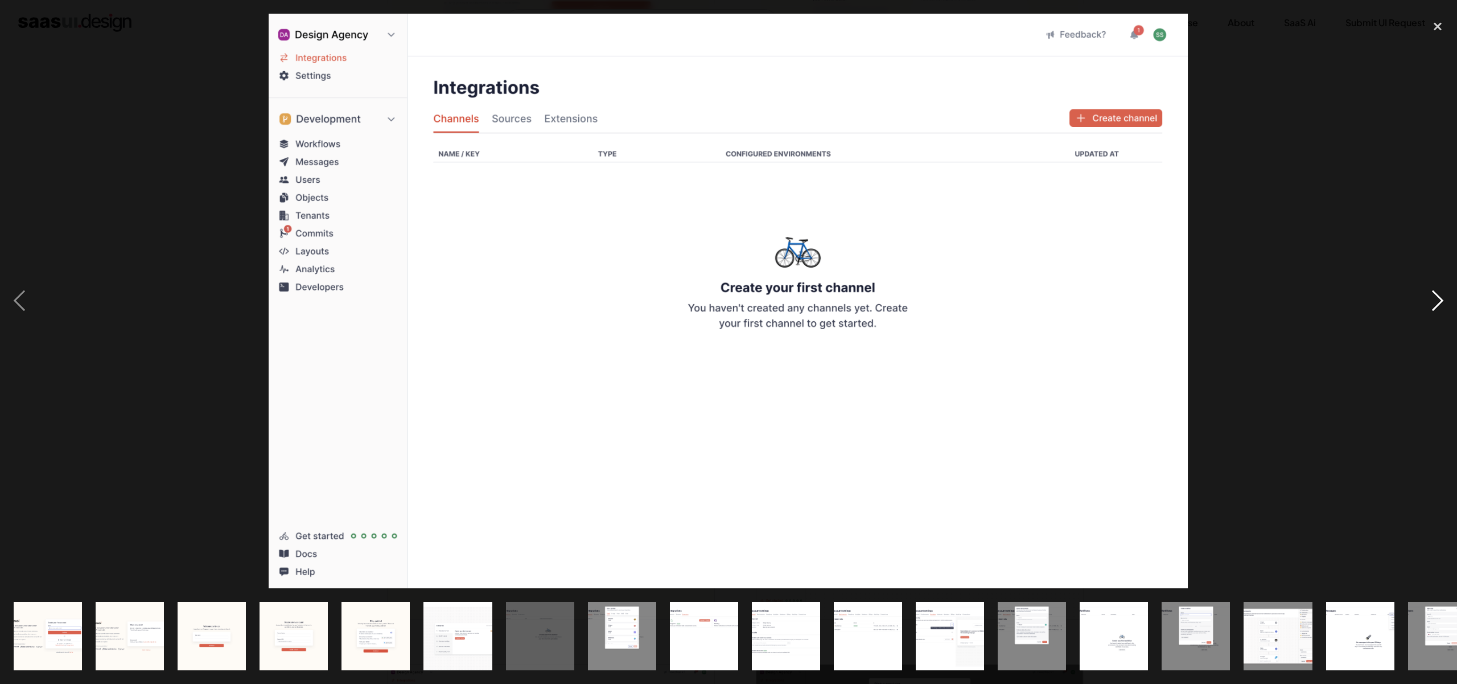
click at [1432, 298] on div "next image" at bounding box center [1437, 301] width 39 height 574
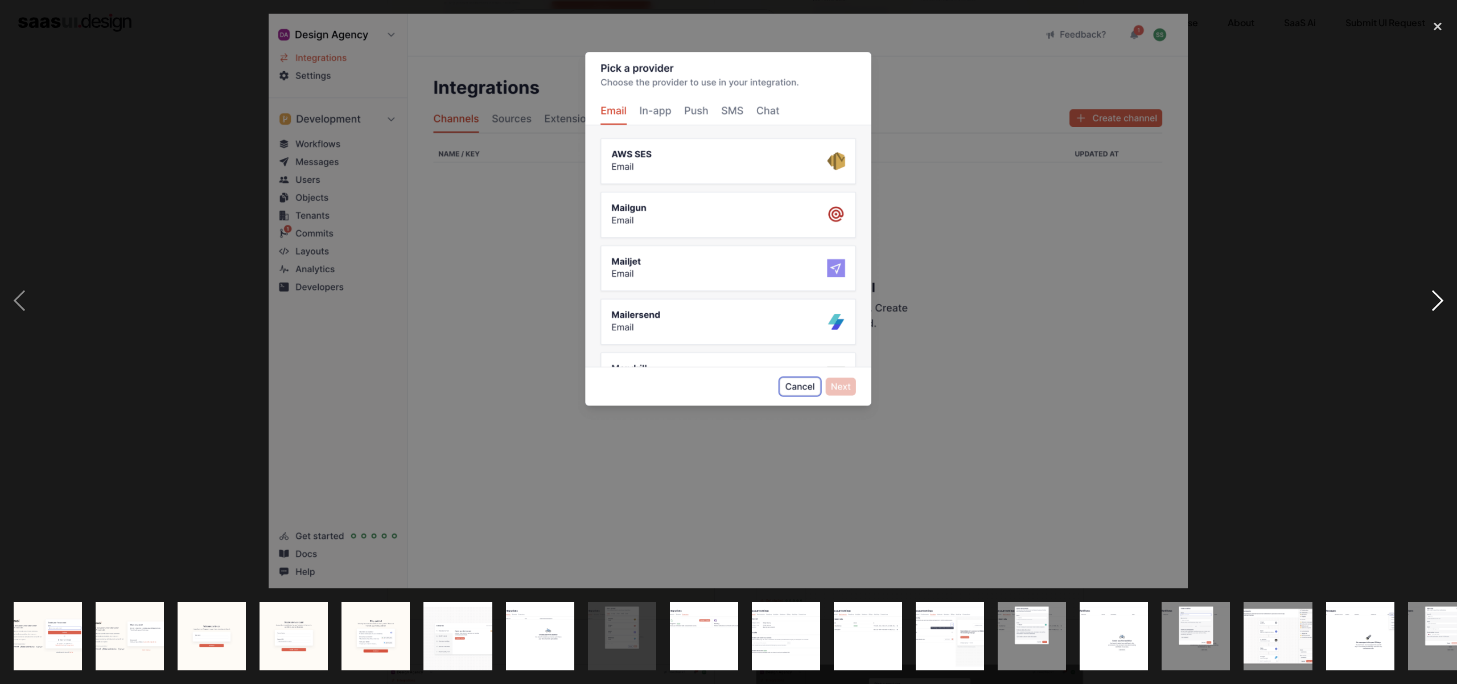
click at [1432, 298] on div "next image" at bounding box center [1437, 301] width 39 height 574
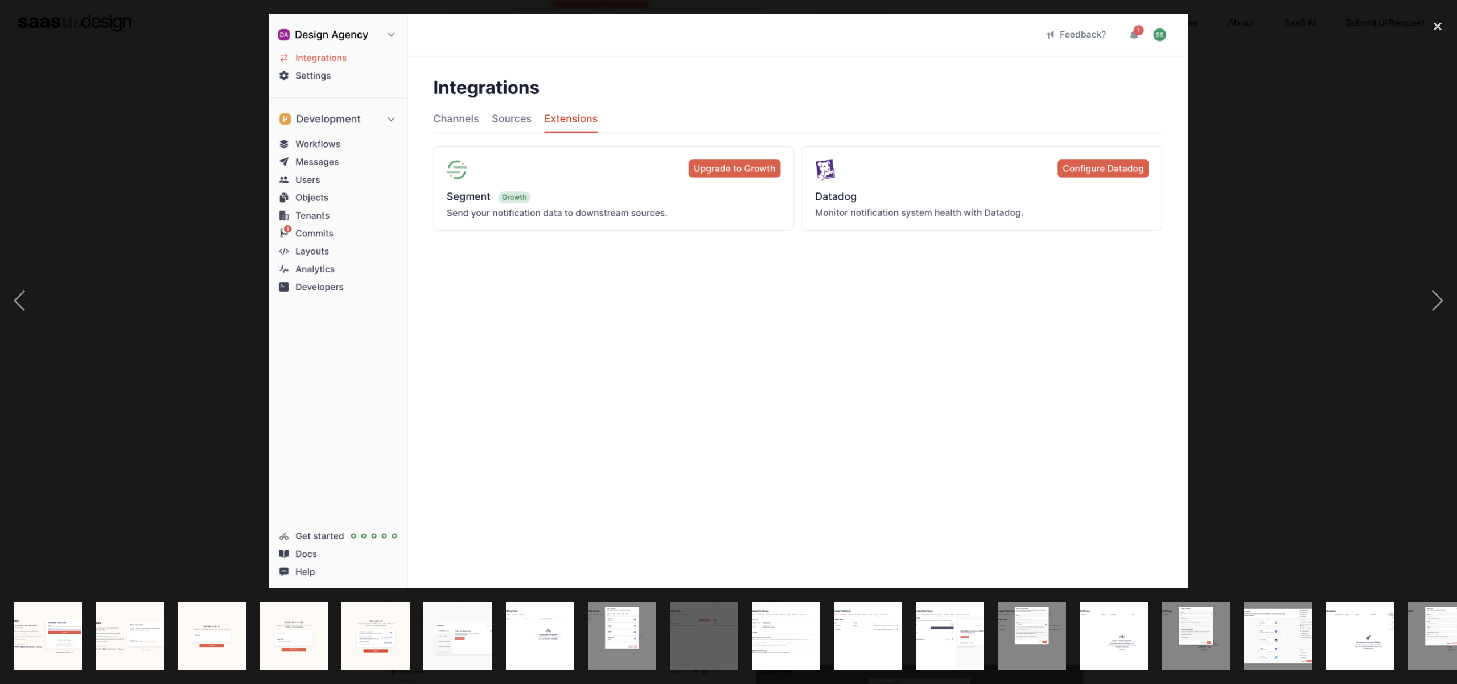
click at [894, 302] on img at bounding box center [728, 301] width 919 height 574
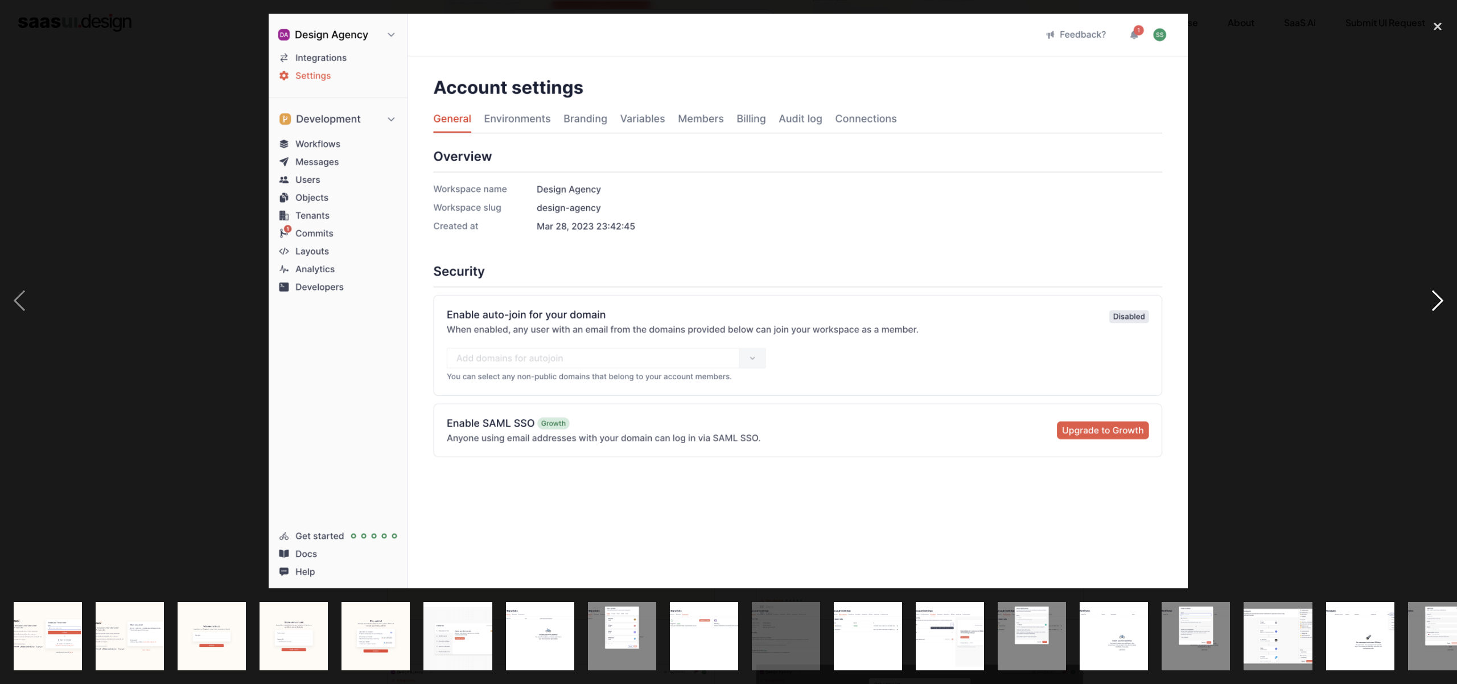
click at [1434, 301] on div "next image" at bounding box center [1437, 301] width 39 height 574
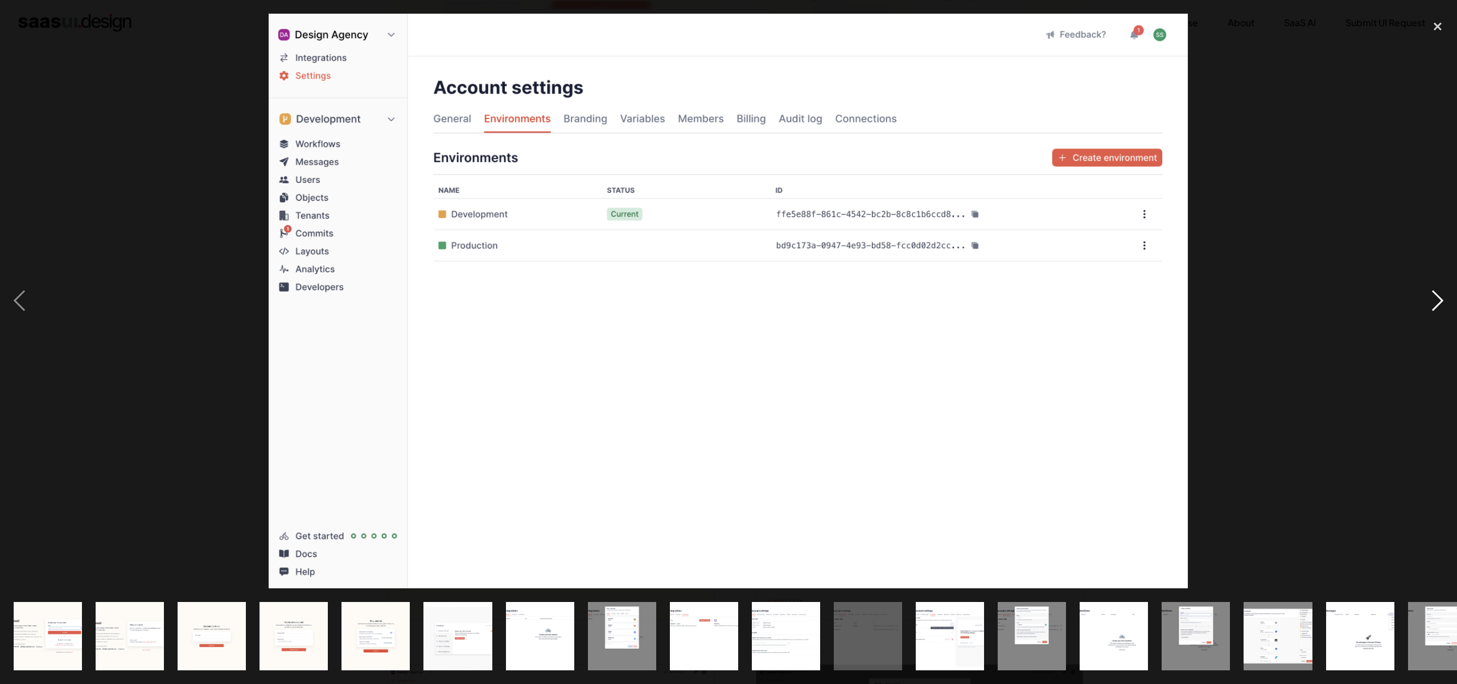
click at [1434, 301] on div "next image" at bounding box center [1437, 301] width 39 height 574
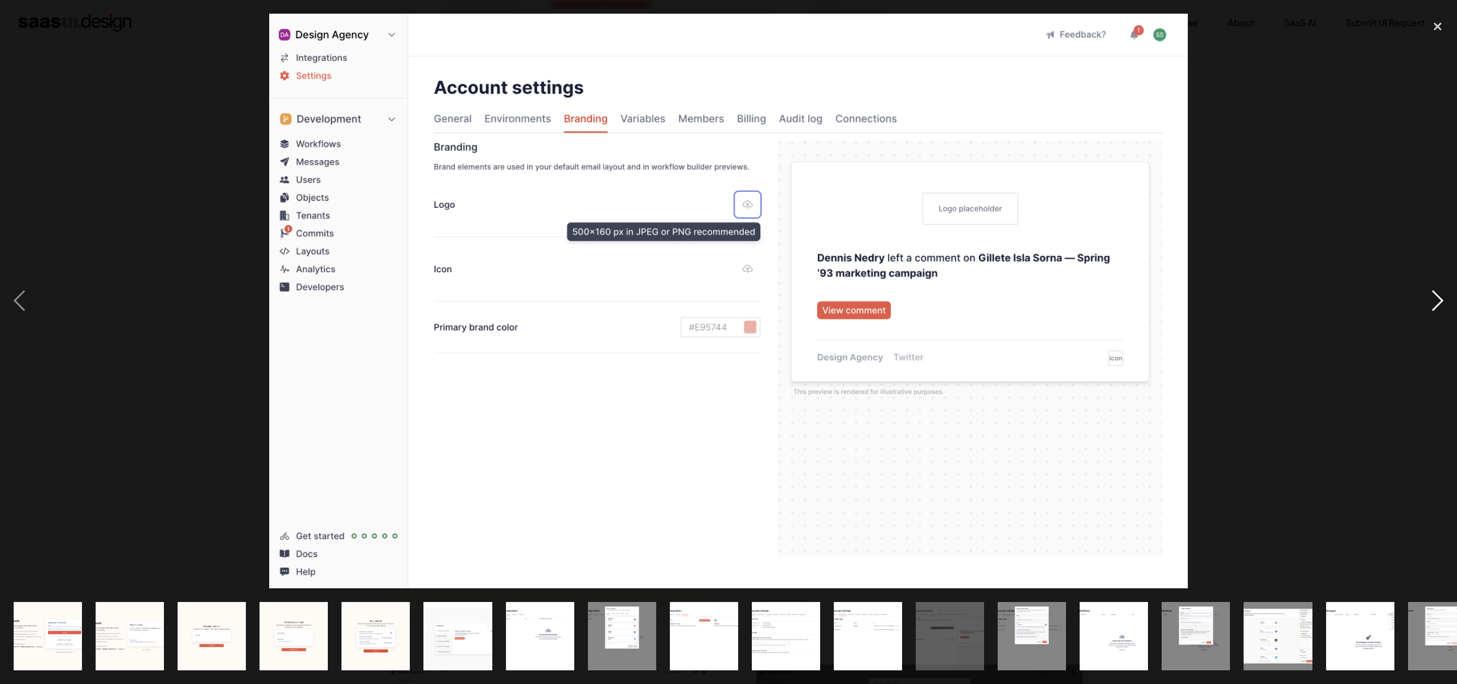
click at [1436, 297] on div "next image" at bounding box center [1437, 301] width 39 height 574
